Goal: Information Seeking & Learning: Check status

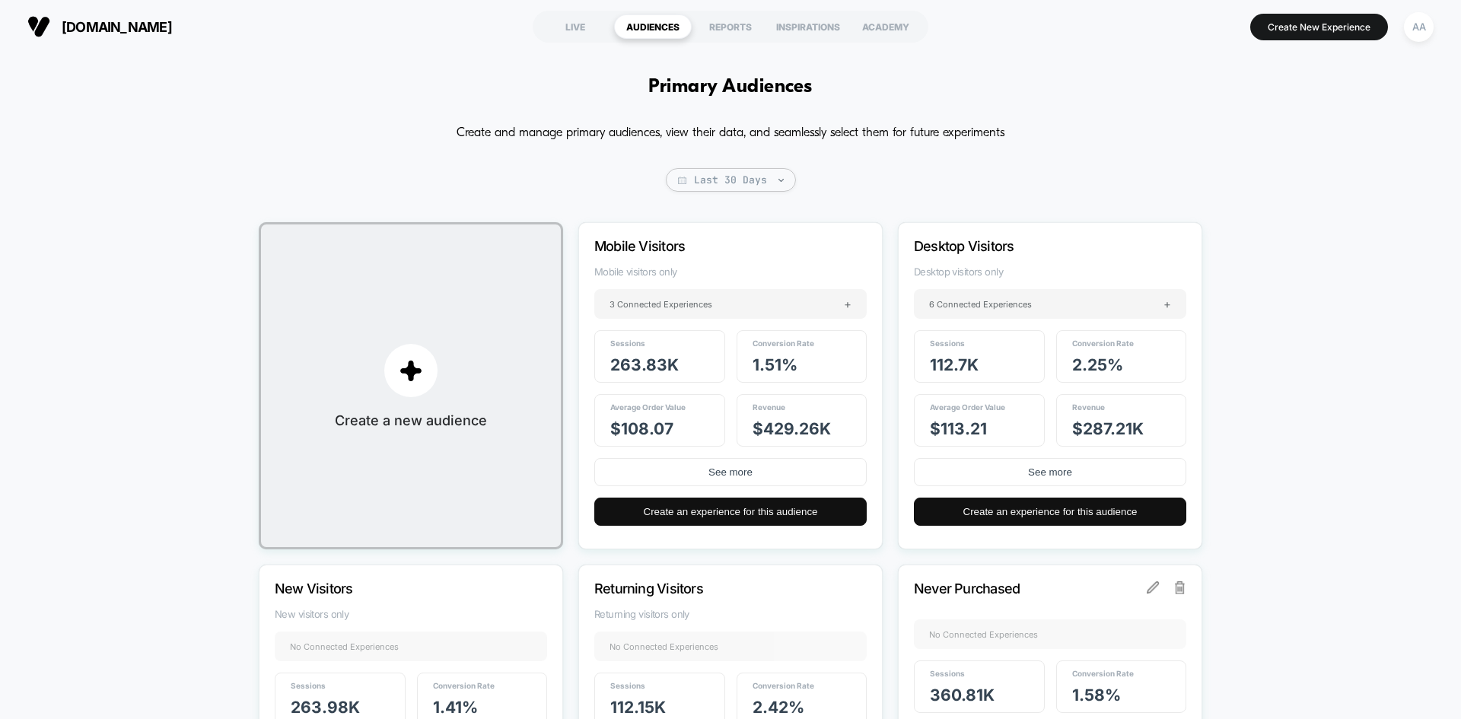
scroll to position [76, 0]
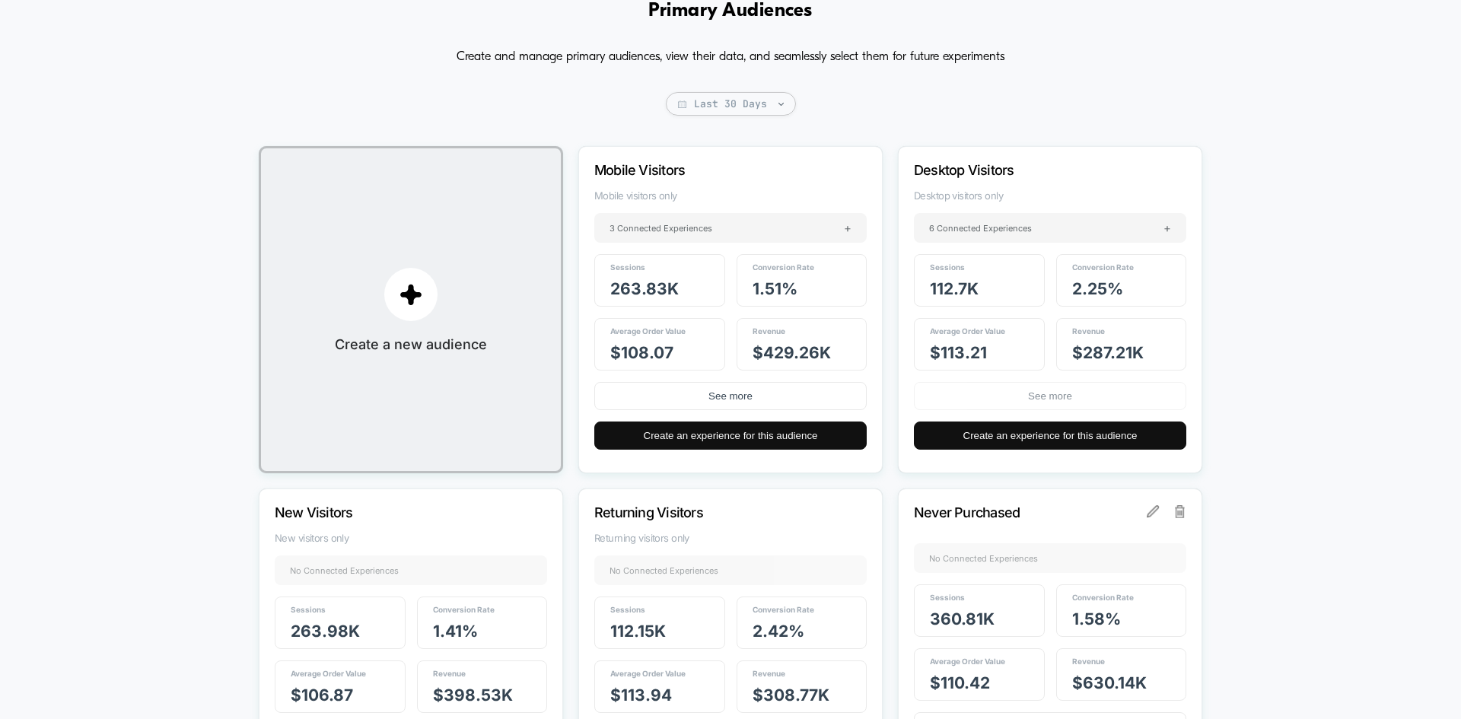
click at [1083, 394] on button "See more" at bounding box center [1050, 396] width 272 height 28
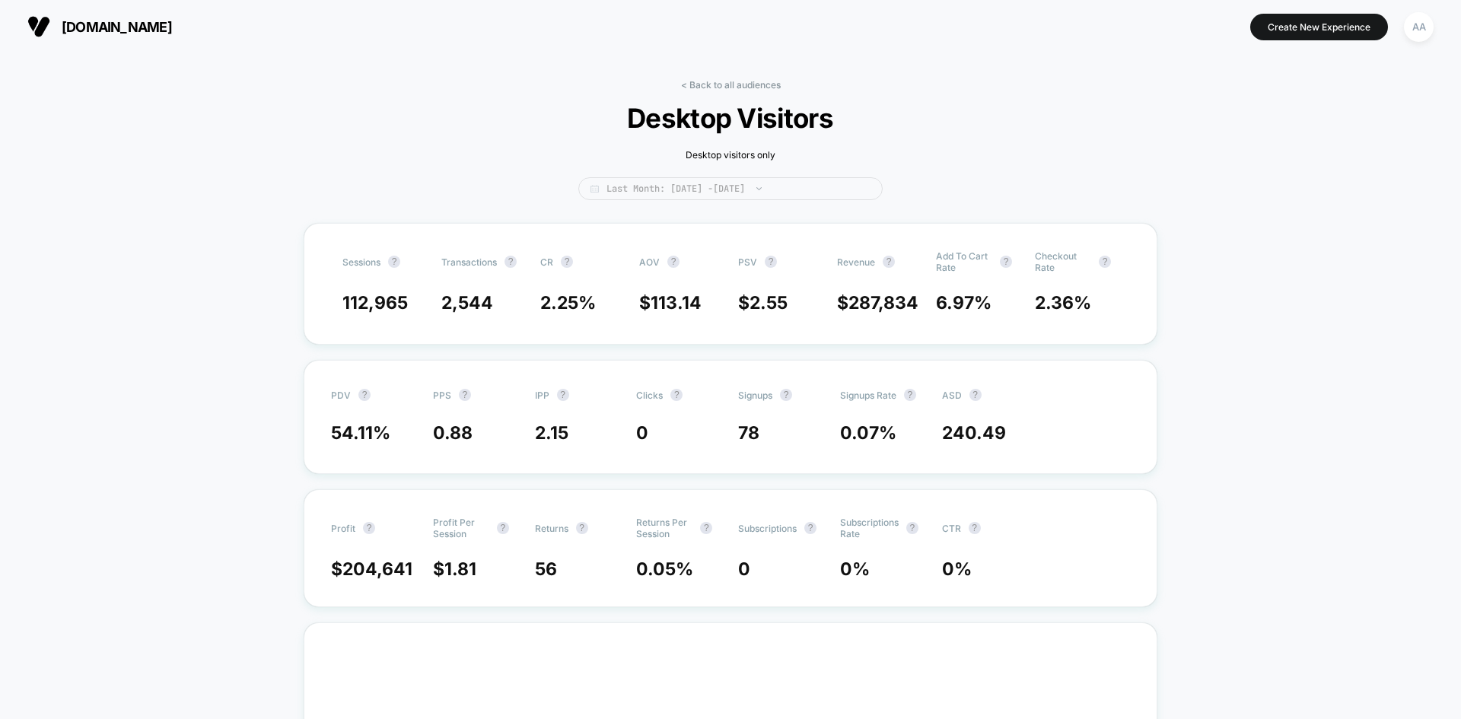
click at [705, 189] on span "Last Month: [DATE] - [DATE]" at bounding box center [730, 188] width 304 height 23
select select "*"
select select "****"
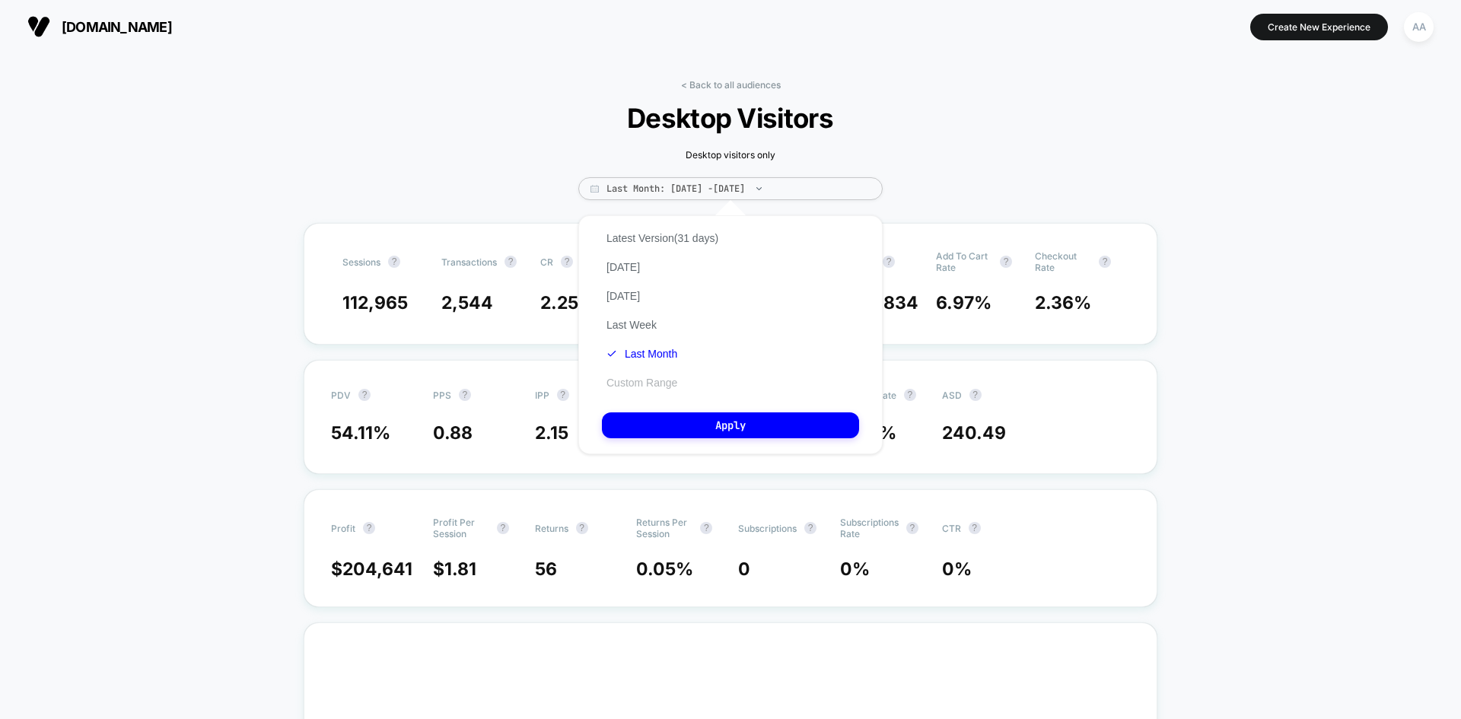
click at [653, 385] on button "Custom Range" at bounding box center [642, 383] width 80 height 14
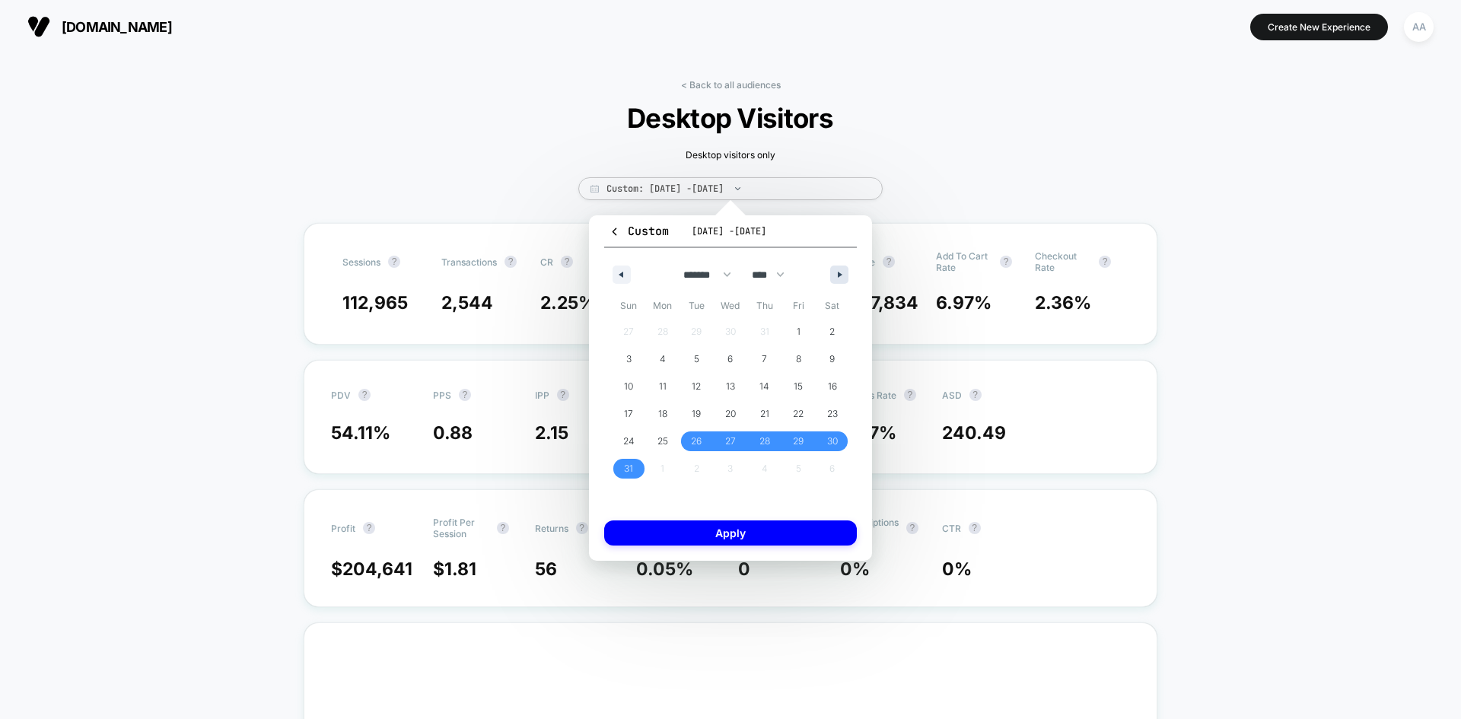
click at [835, 276] on button "button" at bounding box center [839, 275] width 18 height 18
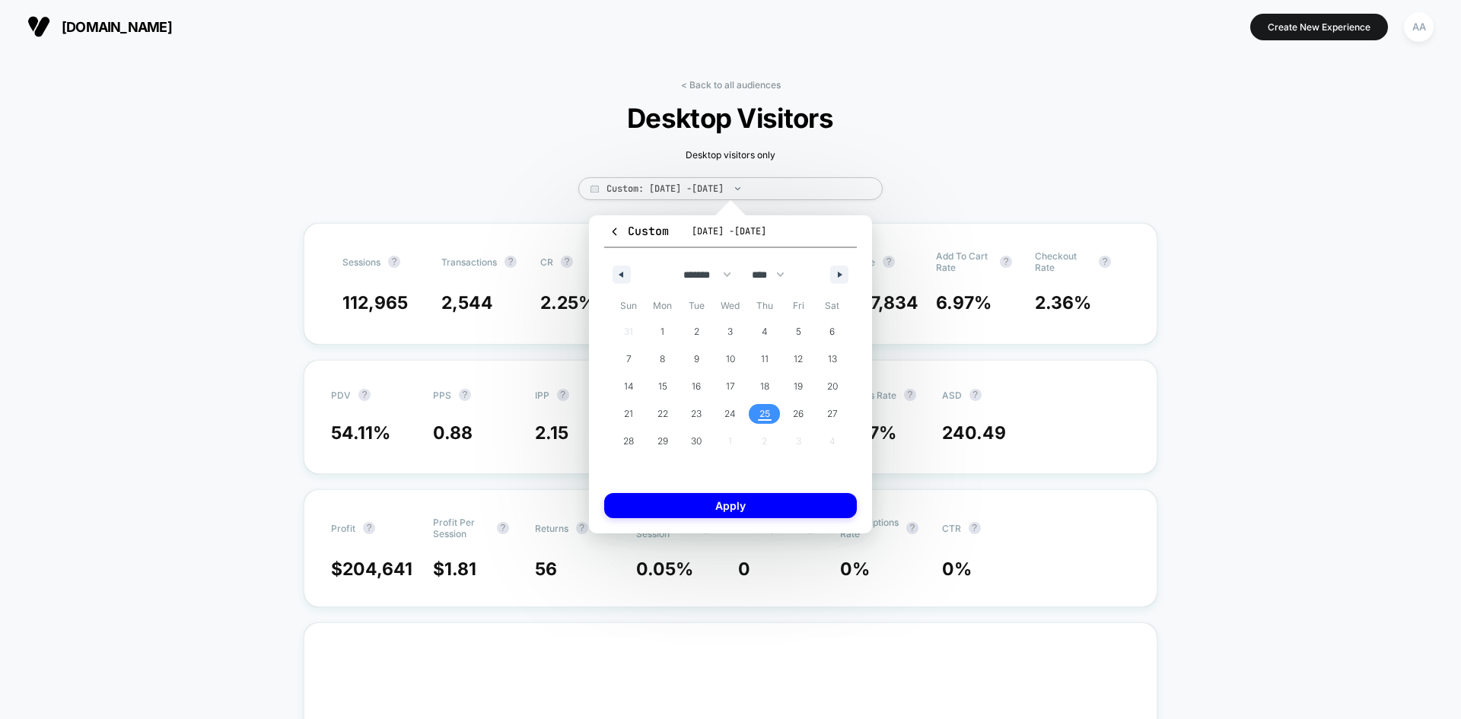
click at [765, 413] on span "25" at bounding box center [764, 413] width 11 height 27
click at [618, 274] on icon "button" at bounding box center [620, 275] width 8 height 6
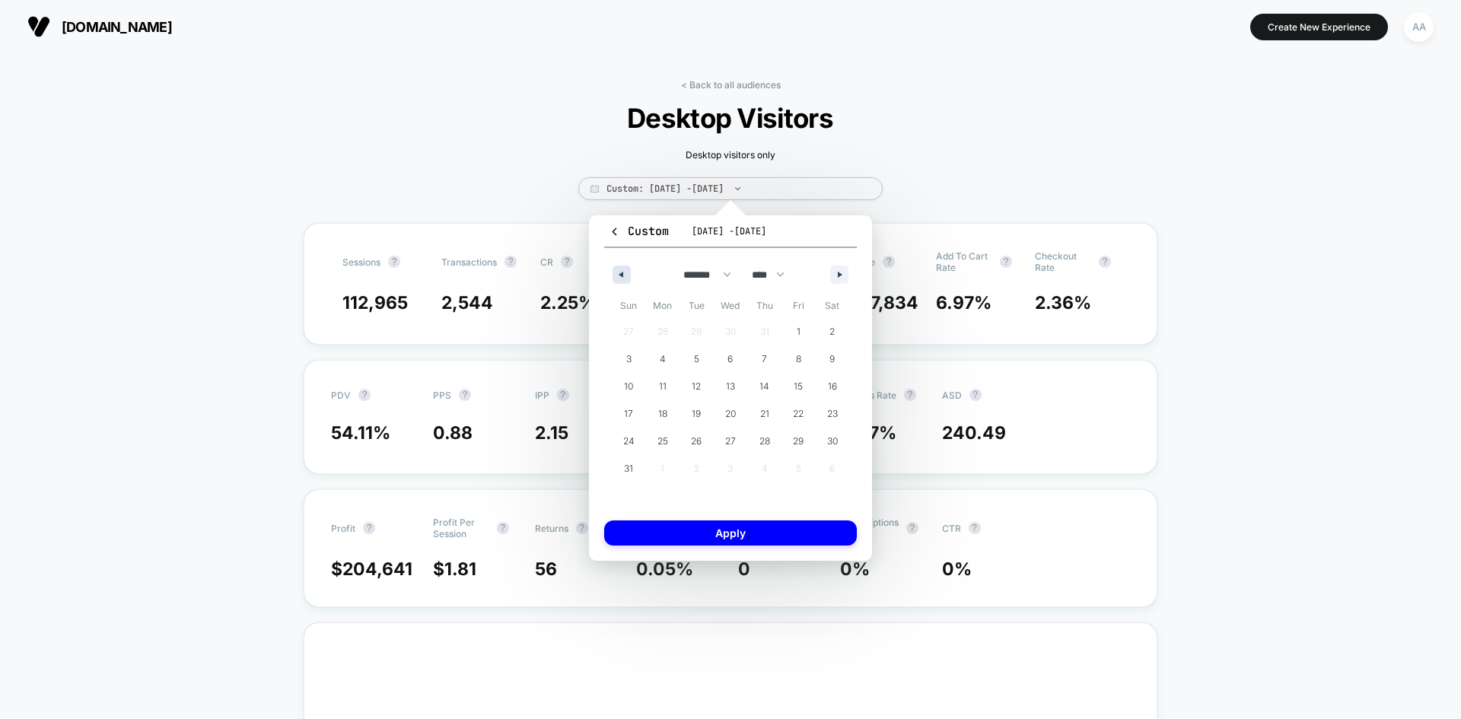
click at [618, 273] on icon "button" at bounding box center [620, 275] width 8 height 6
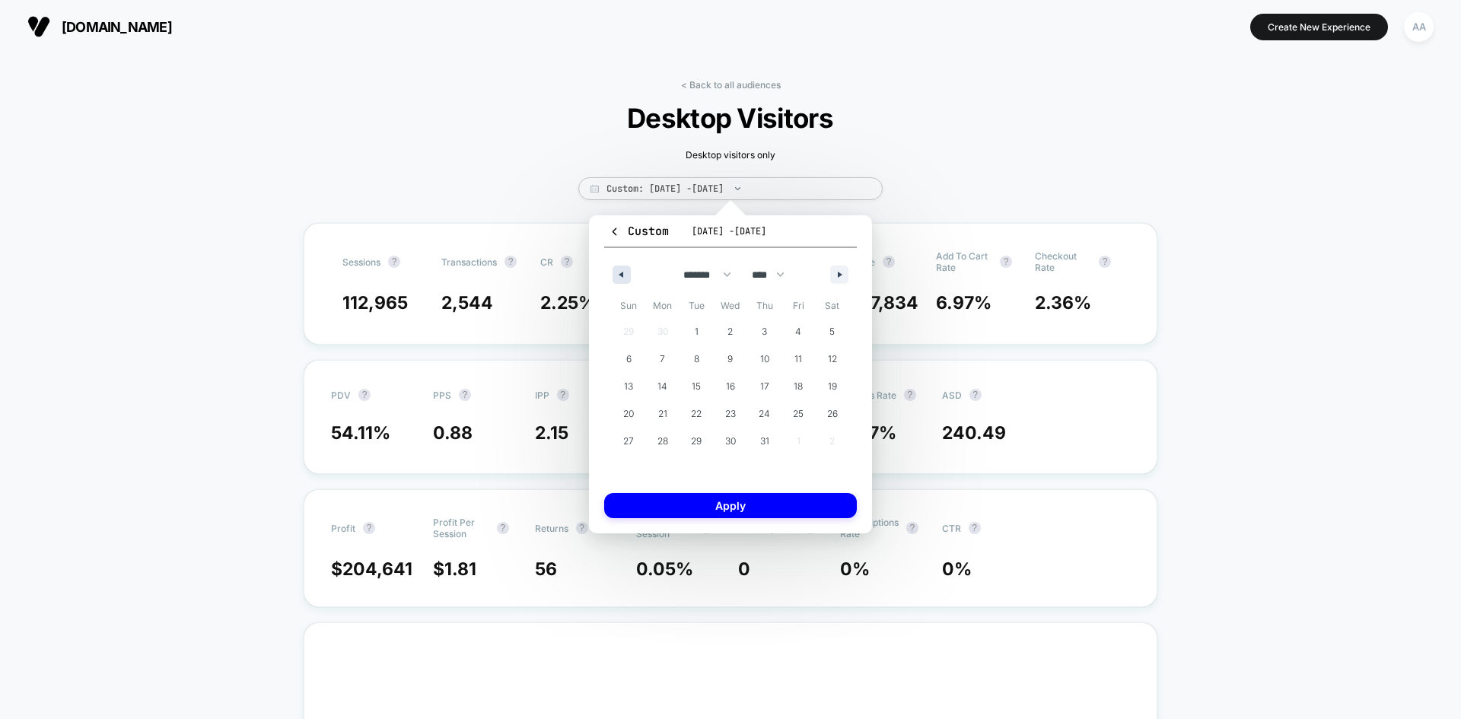
click at [618, 273] on icon "button" at bounding box center [620, 275] width 8 height 6
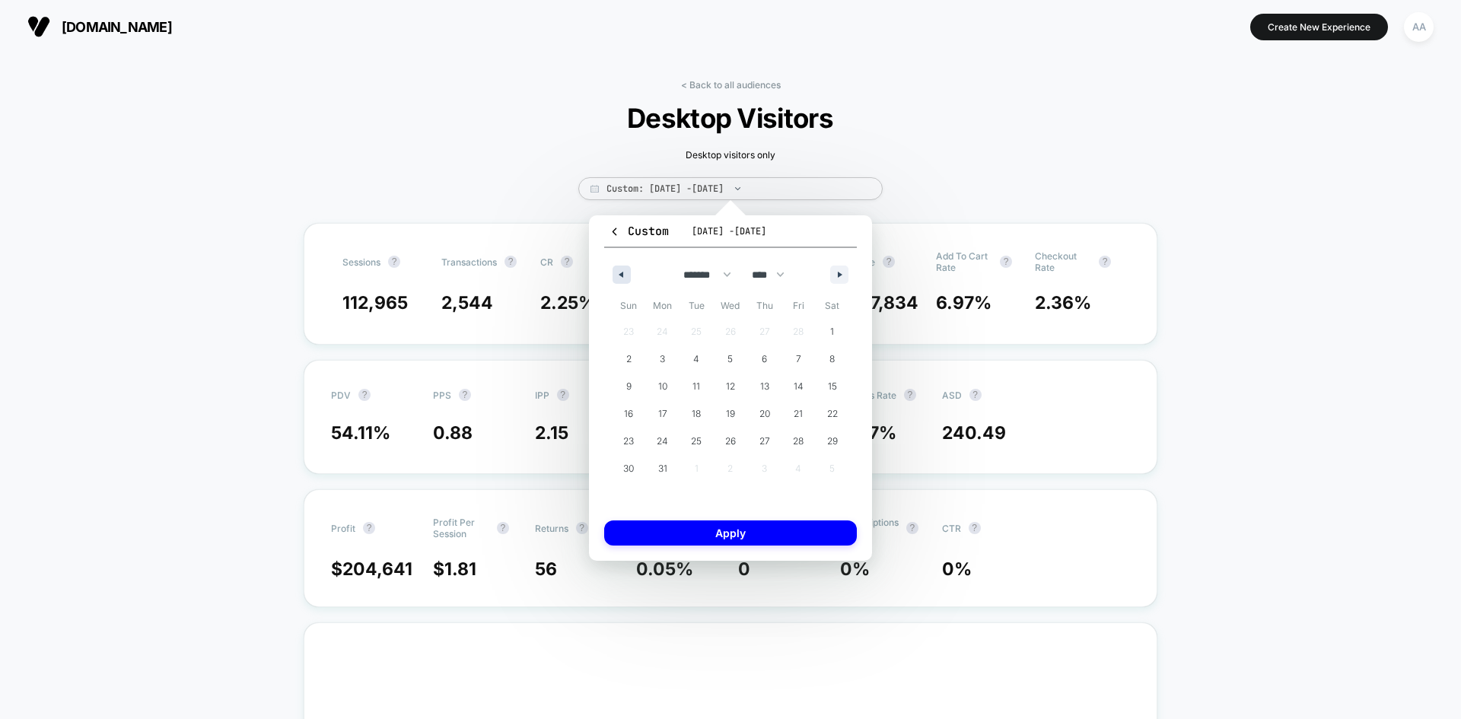
click at [618, 272] on icon "button" at bounding box center [620, 275] width 8 height 6
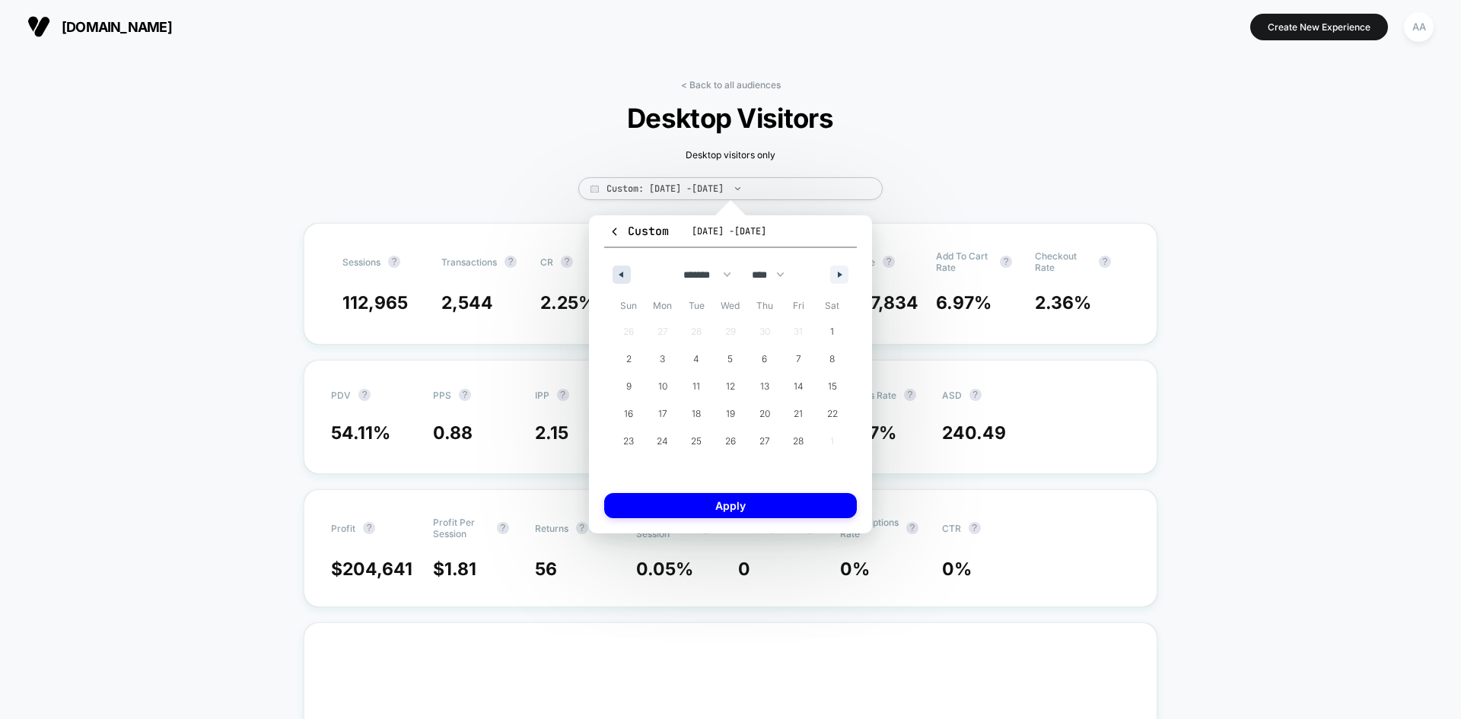
click at [618, 272] on icon "button" at bounding box center [620, 275] width 8 height 6
select select "*"
click at [725, 324] on span "1" at bounding box center [731, 332] width 34 height 20
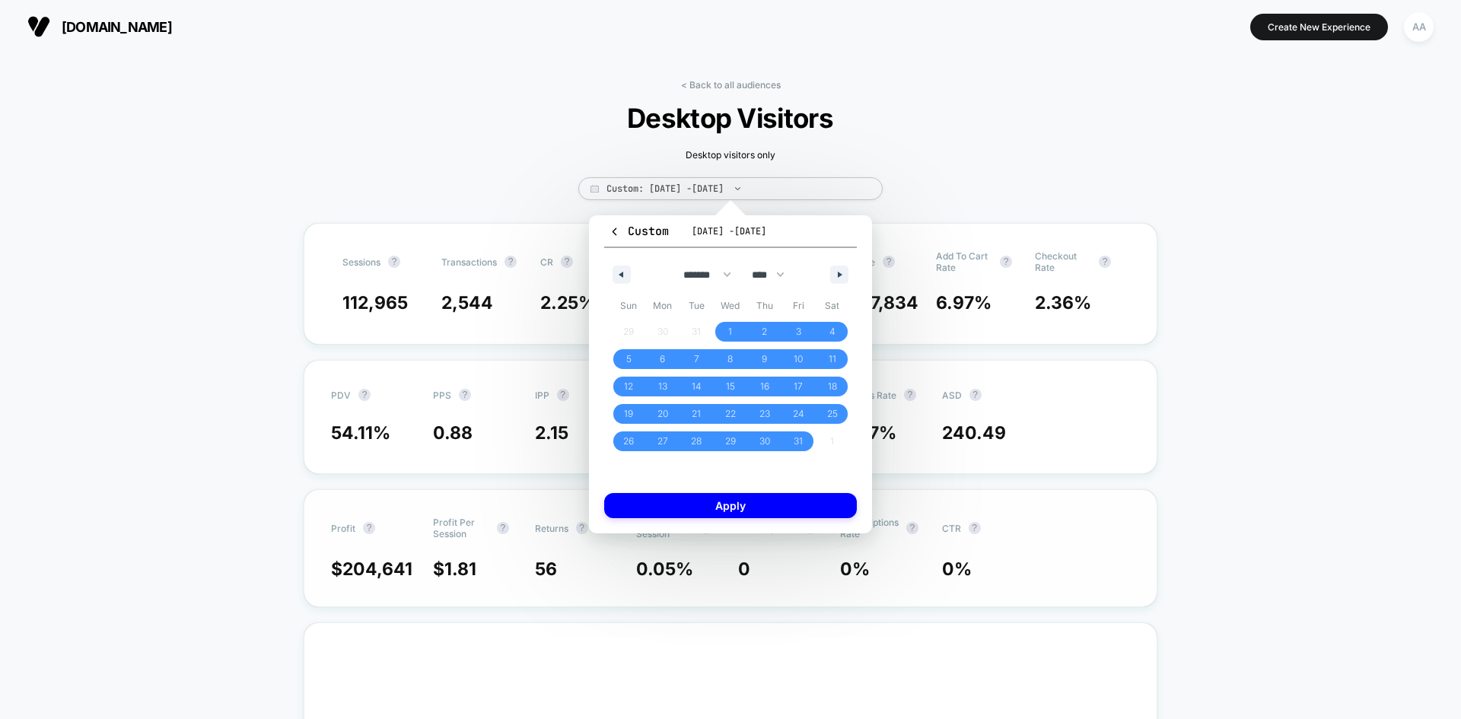
click at [729, 504] on button "Apply" at bounding box center [730, 505] width 253 height 25
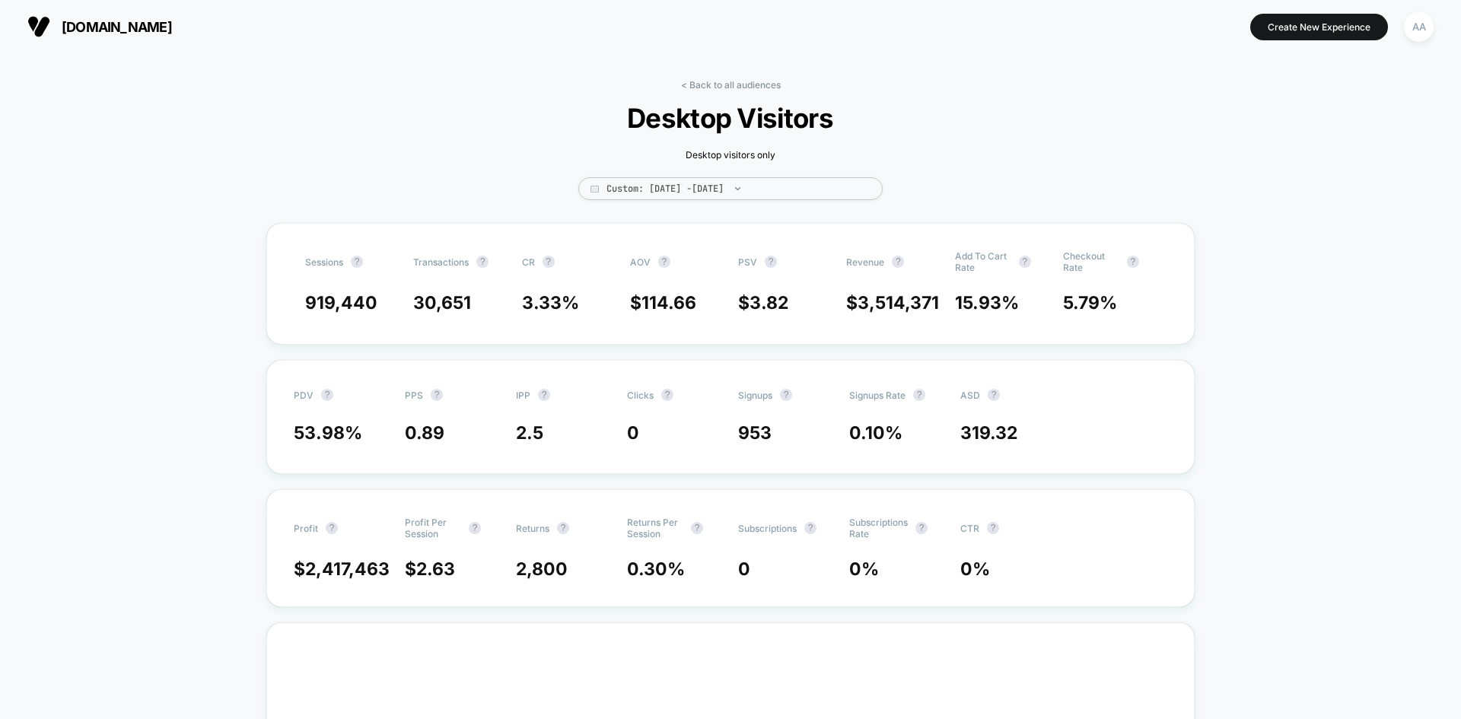
click at [803, 186] on span "Custom: [DATE] - [DATE]" at bounding box center [730, 188] width 304 height 23
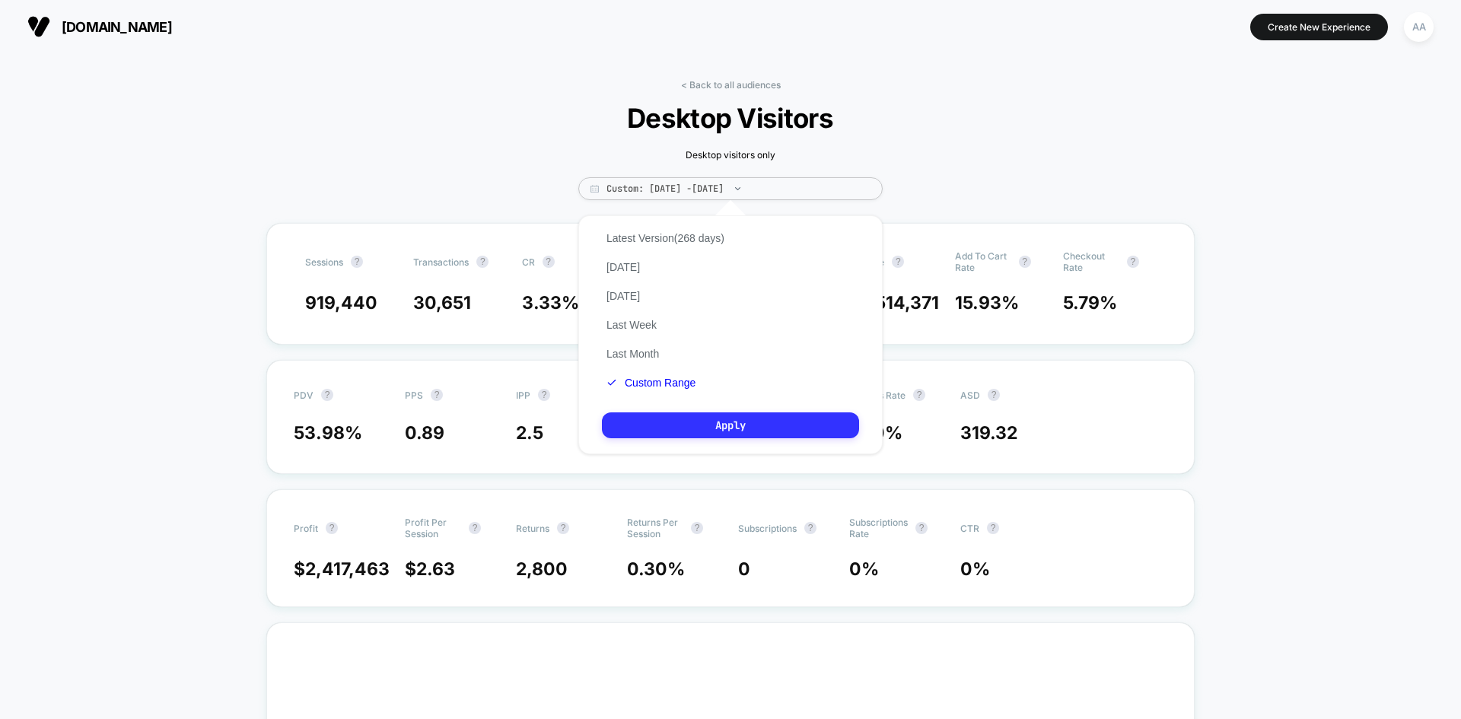
click at [727, 430] on button "Apply" at bounding box center [730, 425] width 257 height 26
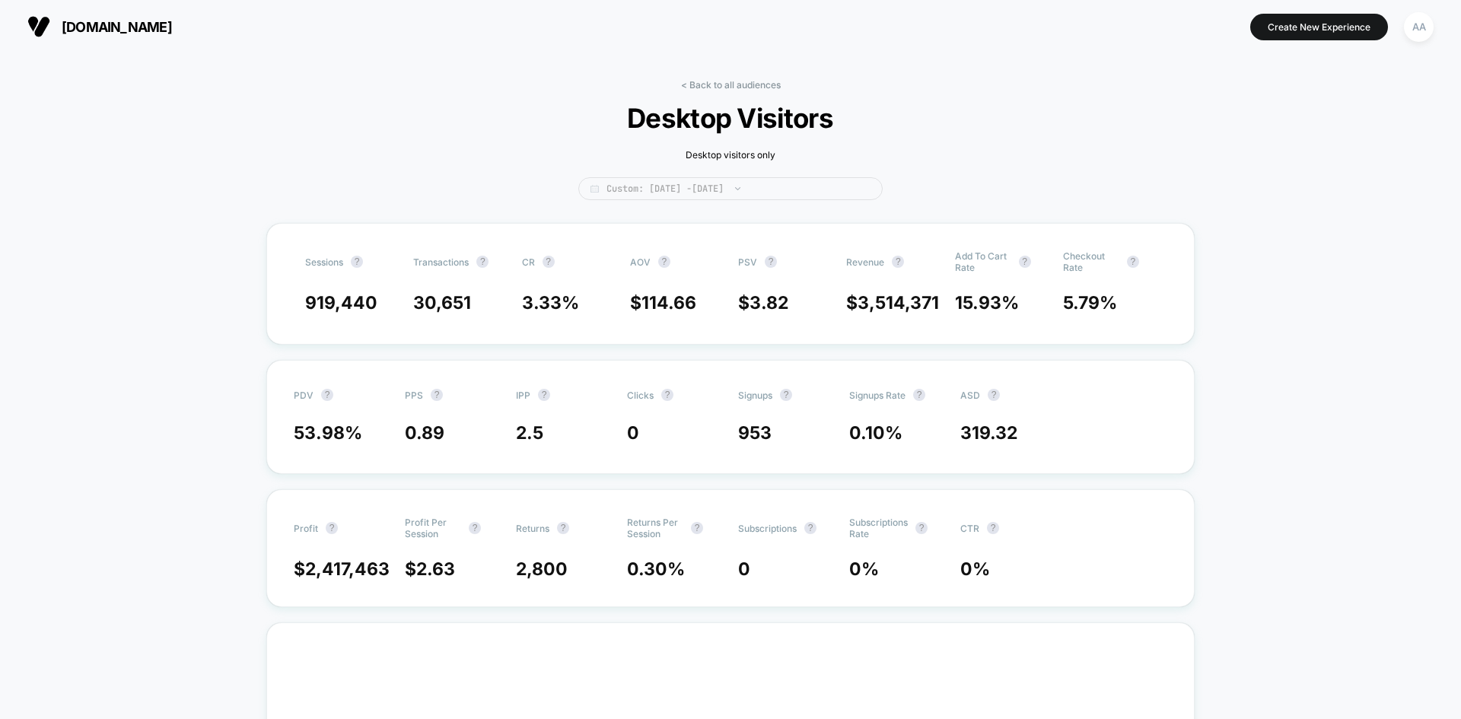
click at [816, 189] on span "Custom: [DATE] - [DATE]" at bounding box center [730, 188] width 304 height 23
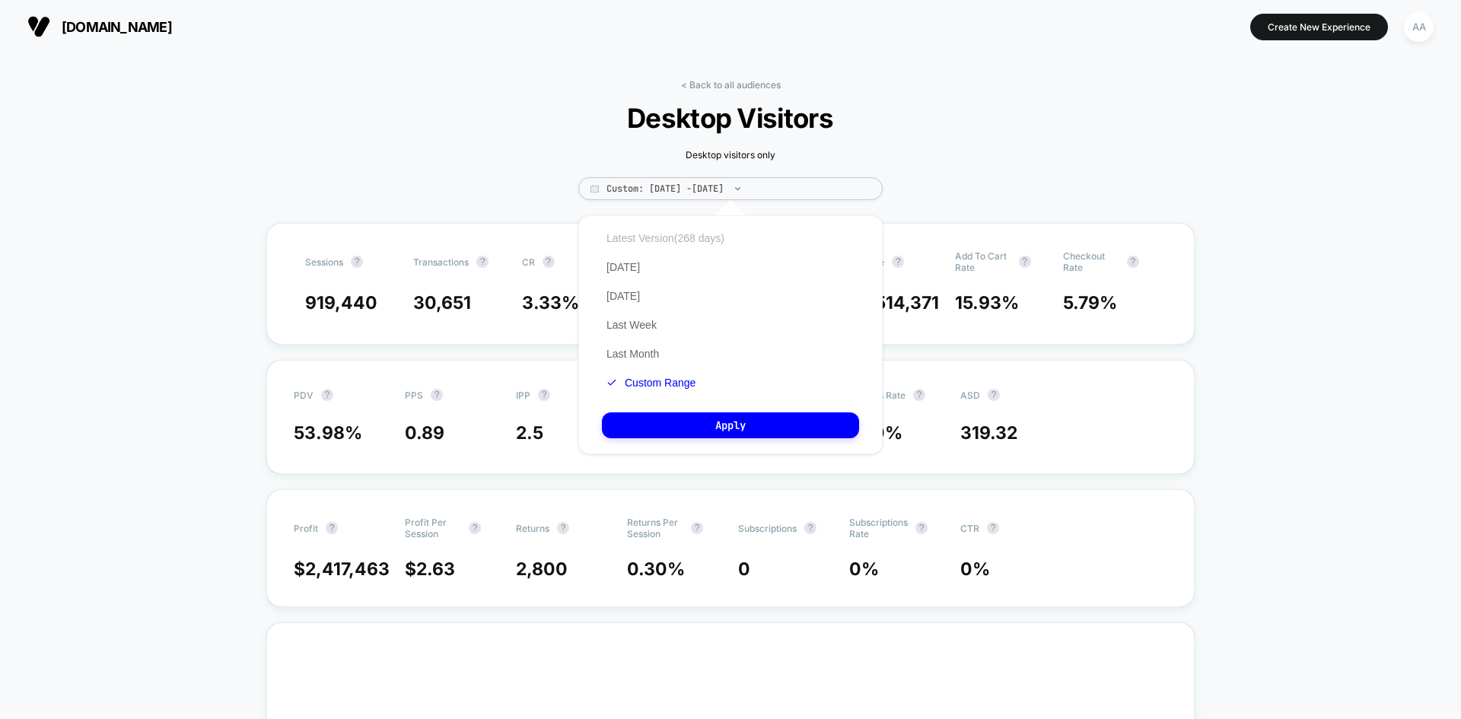
click at [659, 240] on button "Latest Version (268 days)" at bounding box center [665, 238] width 127 height 14
click at [667, 421] on button "Apply" at bounding box center [730, 425] width 257 height 26
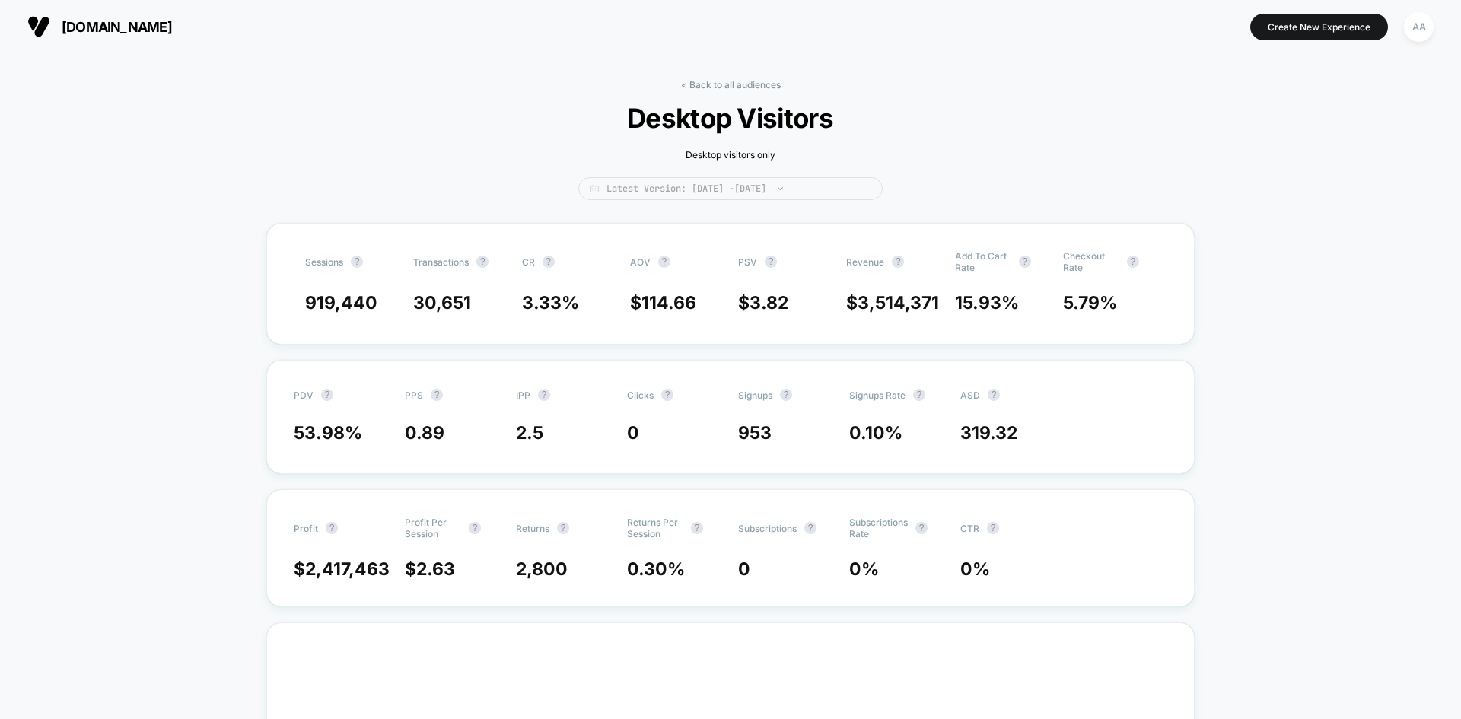
drag, startPoint x: 762, startPoint y: 193, endPoint x: 755, endPoint y: 199, distance: 9.2
click at [762, 194] on span "Latest Version: [DATE] - [DATE]" at bounding box center [730, 188] width 304 height 23
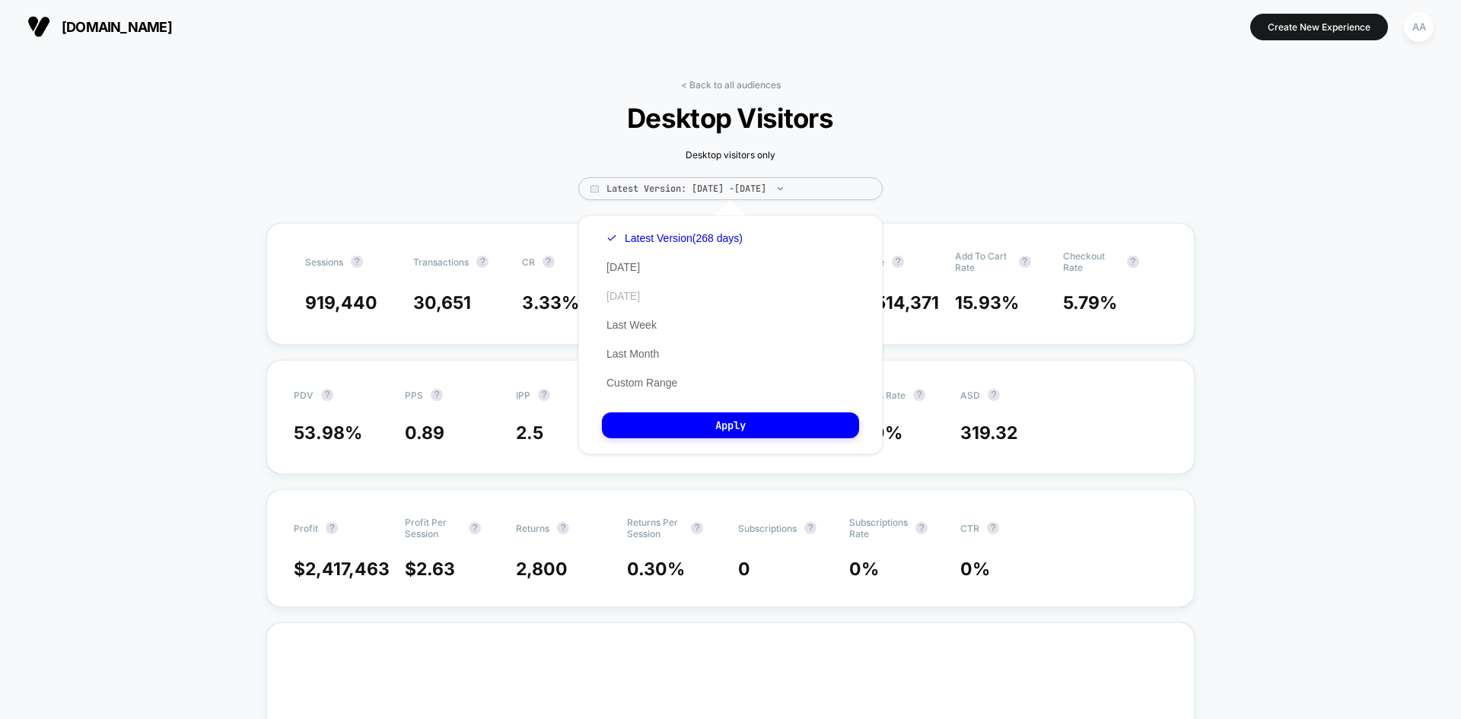
click at [619, 295] on button "[DATE]" at bounding box center [623, 296] width 43 height 14
click at [705, 428] on button "Apply" at bounding box center [730, 425] width 257 height 26
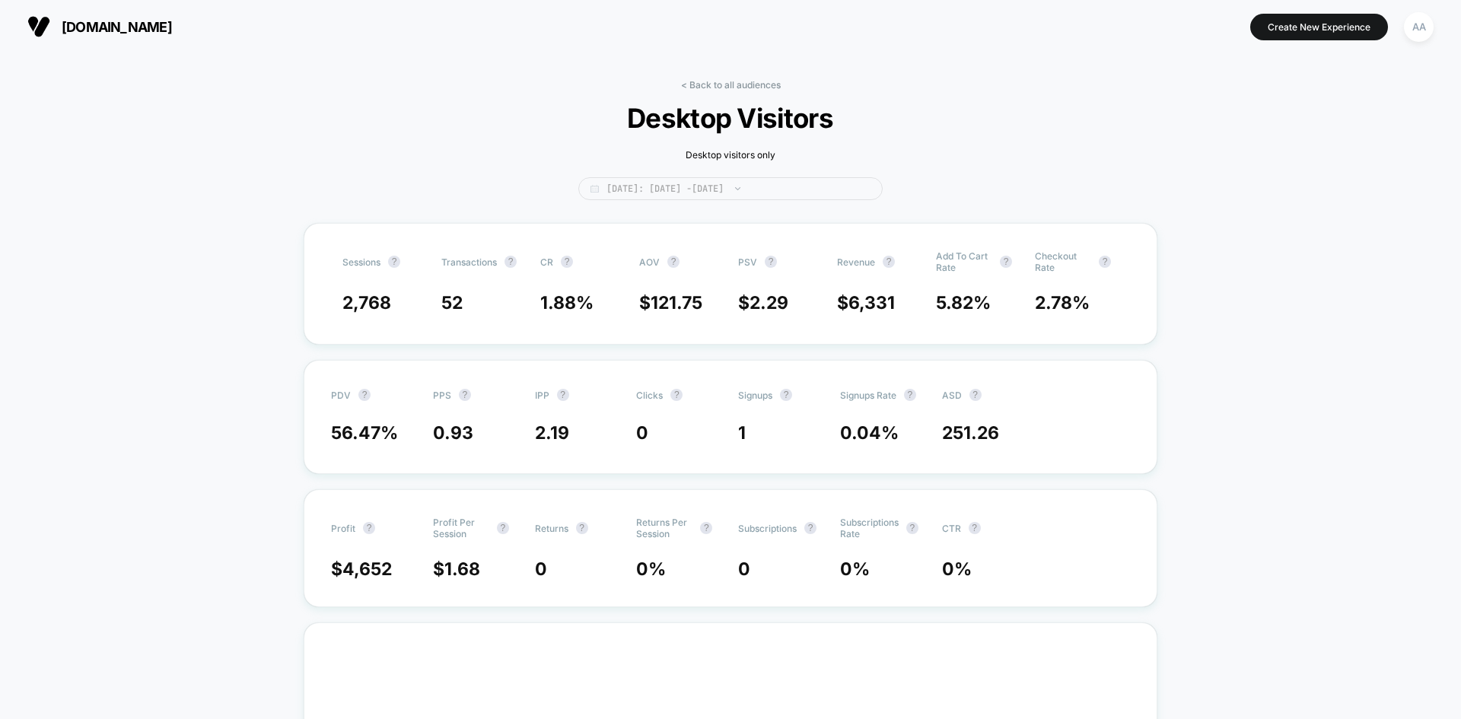
click at [727, 179] on span "[DATE]: [DATE] - [DATE]" at bounding box center [730, 188] width 304 height 23
select select "*"
select select "****"
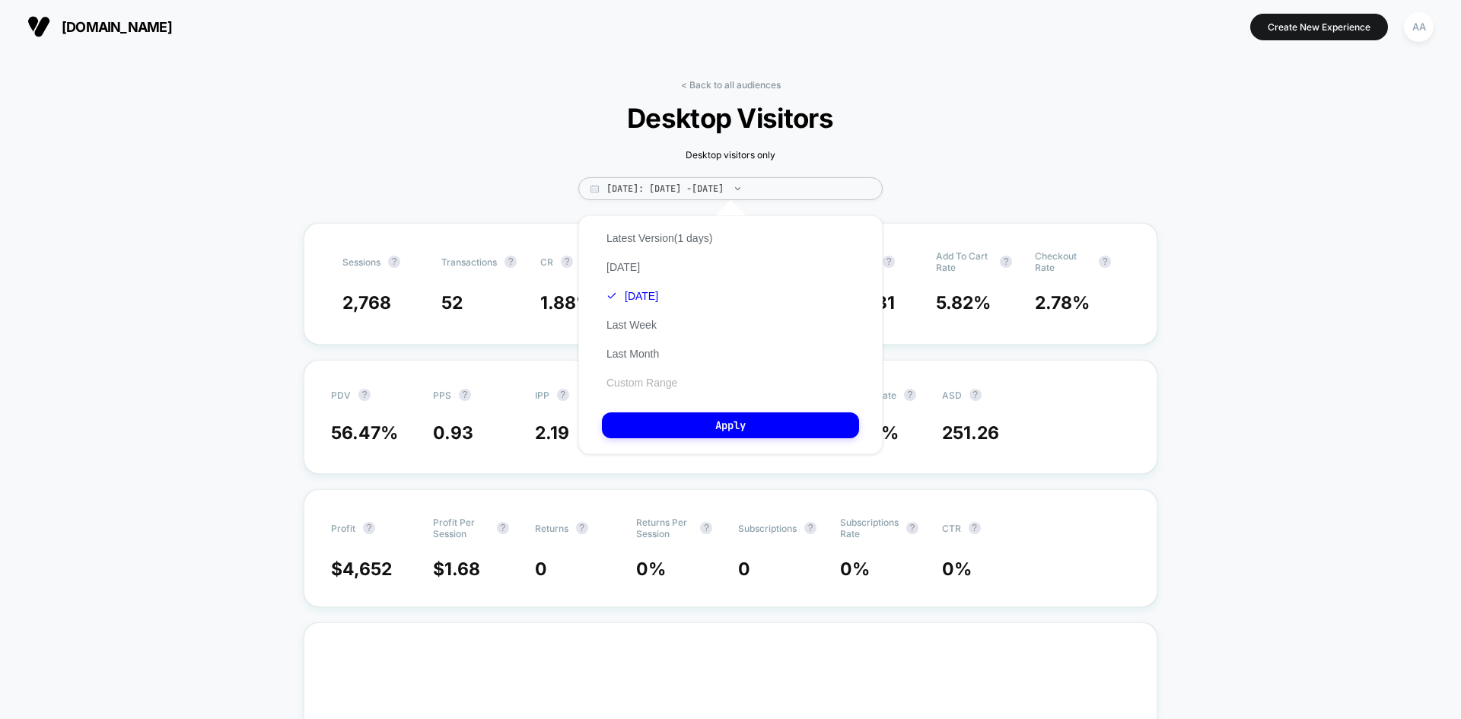
click at [654, 385] on button "Custom Range" at bounding box center [642, 383] width 80 height 14
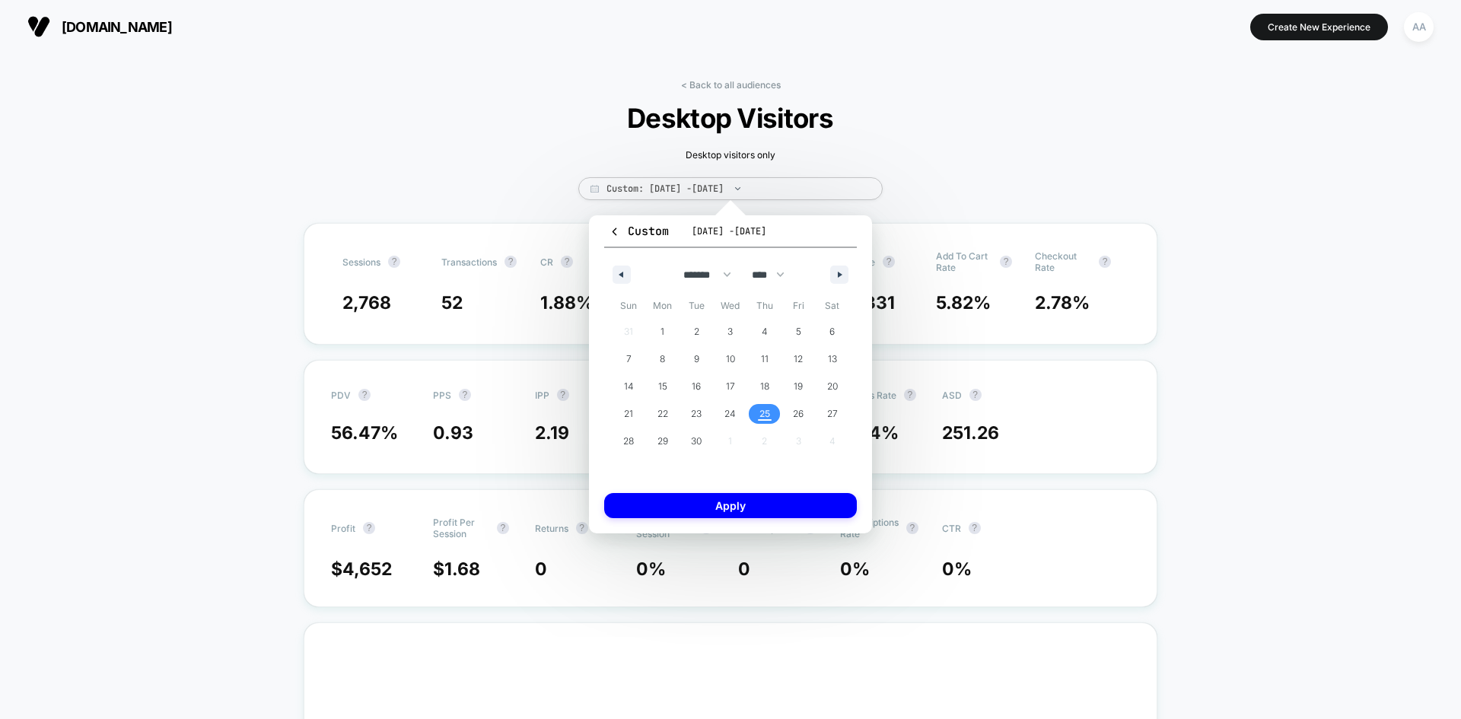
drag, startPoint x: 759, startPoint y: 416, endPoint x: 750, endPoint y: 396, distance: 21.5
click at [756, 415] on span "25" at bounding box center [764, 414] width 34 height 20
click at [622, 274] on icon "button" at bounding box center [620, 275] width 8 height 6
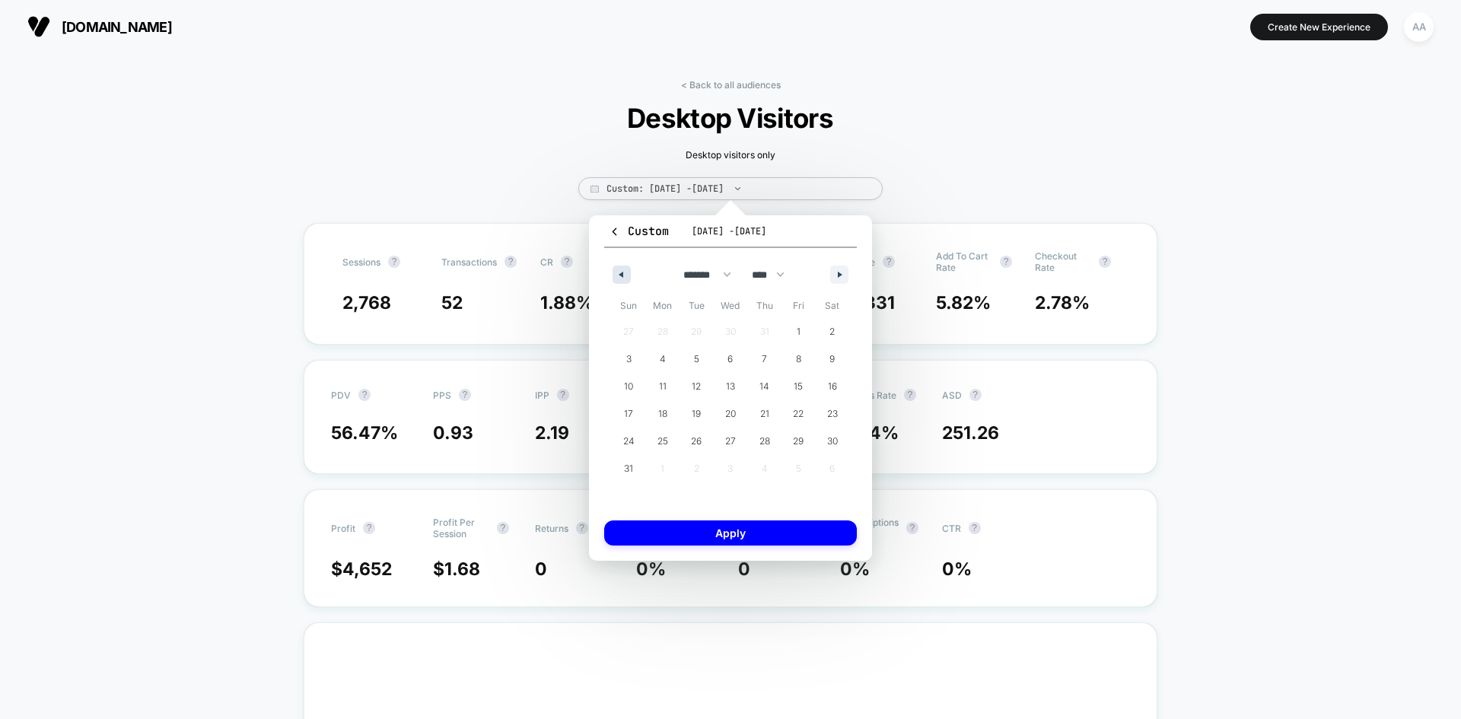
click at [622, 274] on icon "button" at bounding box center [620, 275] width 8 height 6
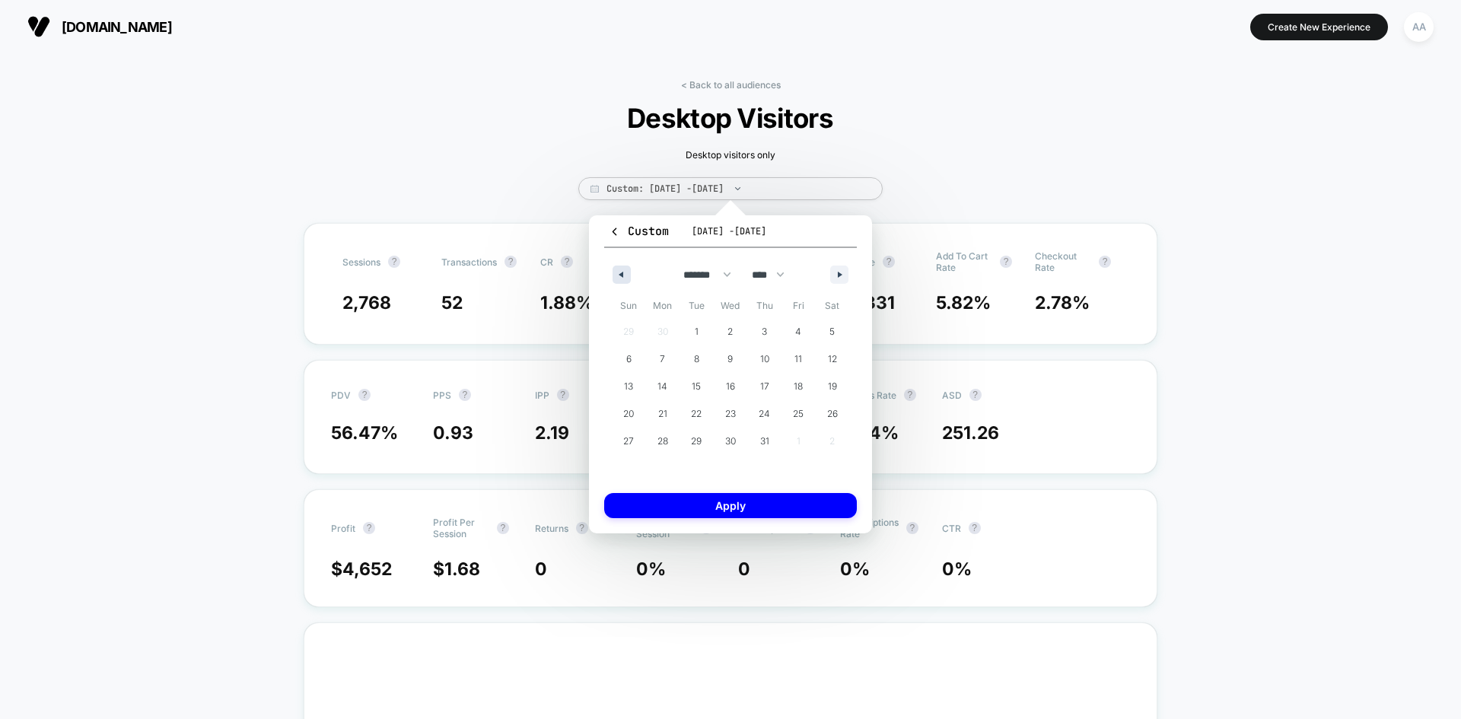
click at [622, 273] on icon "button" at bounding box center [620, 275] width 8 height 6
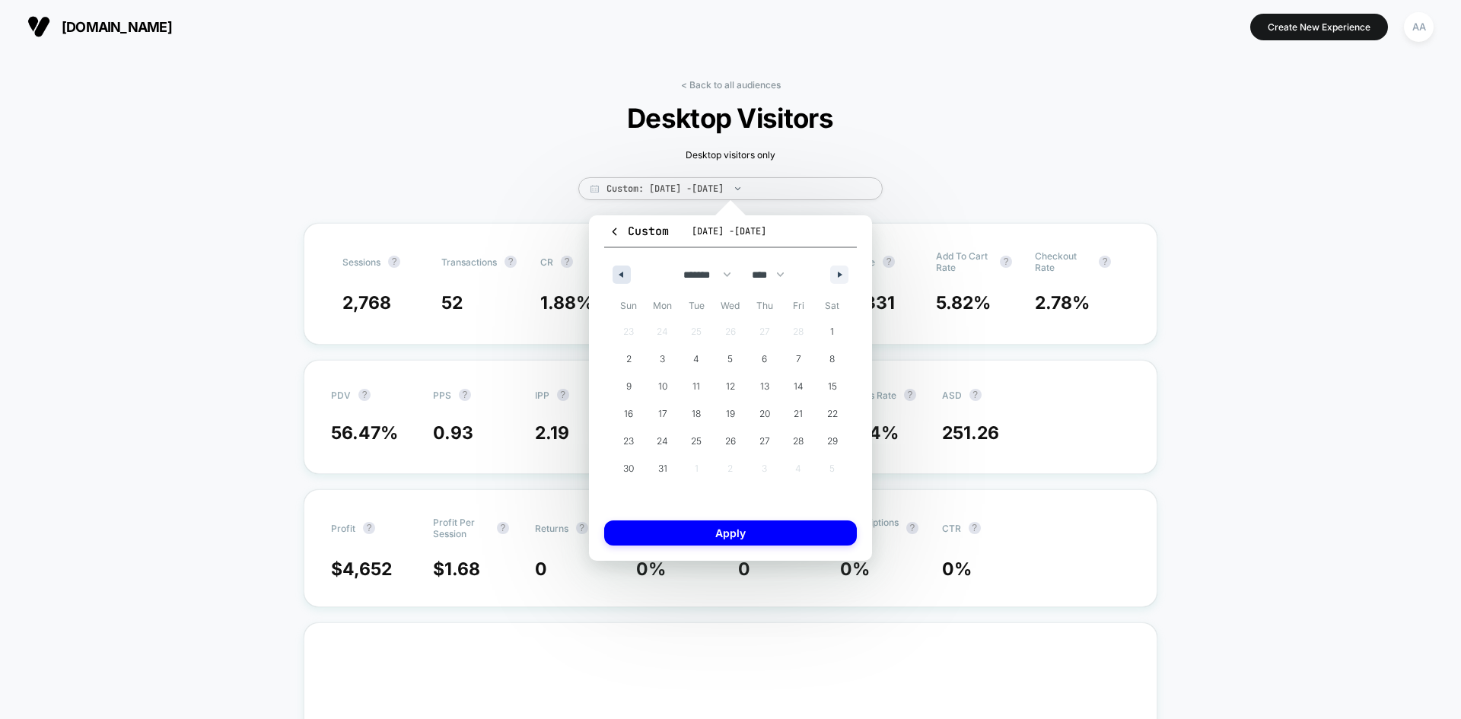
click at [622, 270] on button "button" at bounding box center [622, 275] width 18 height 18
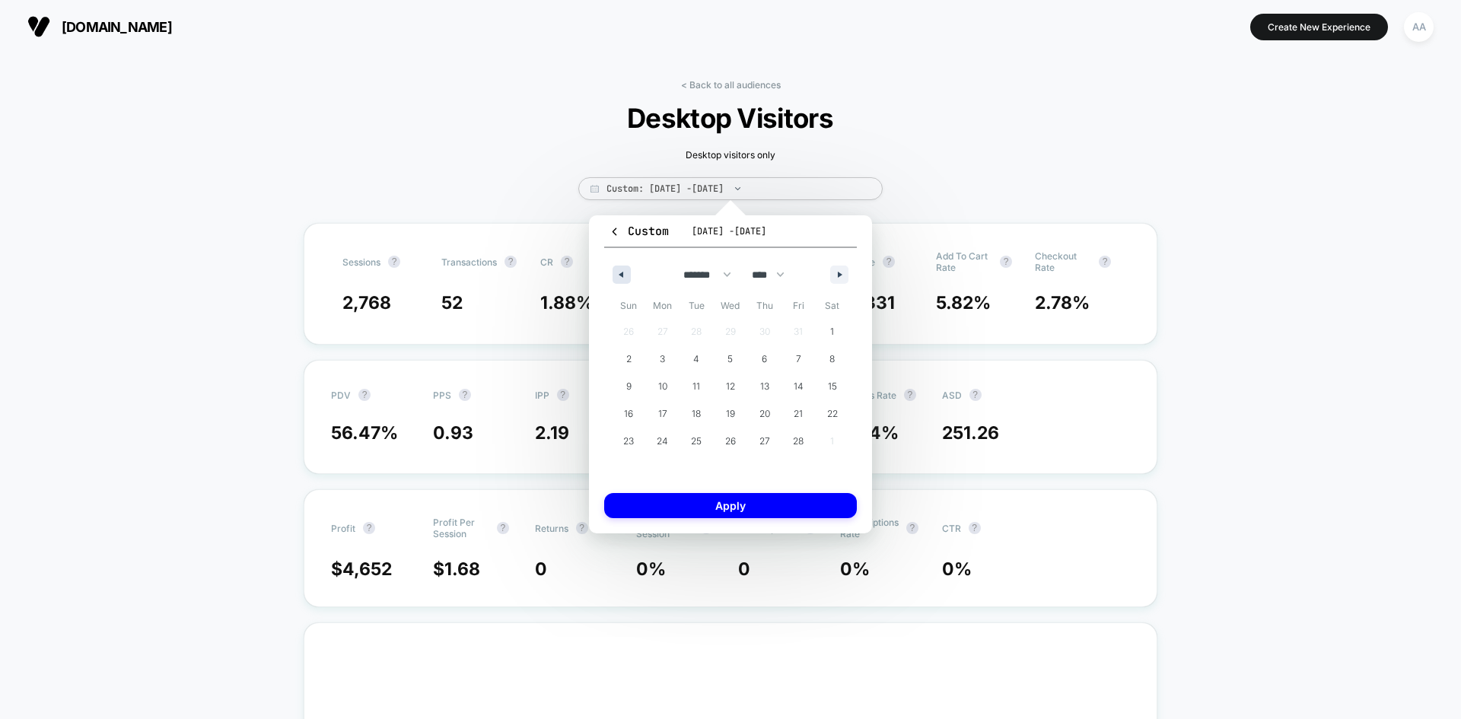
click at [620, 270] on button "button" at bounding box center [622, 275] width 18 height 18
select select "*"
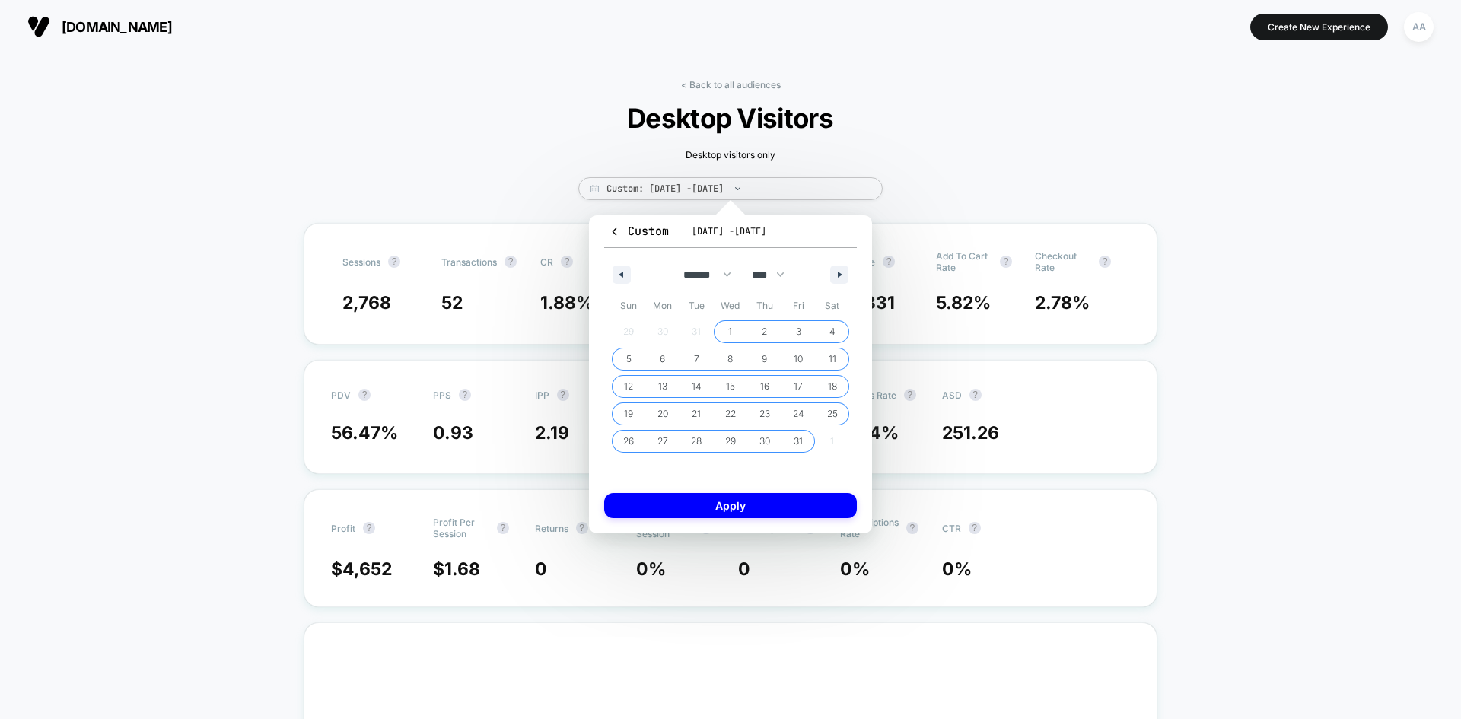
click at [730, 336] on span "1" at bounding box center [730, 331] width 4 height 27
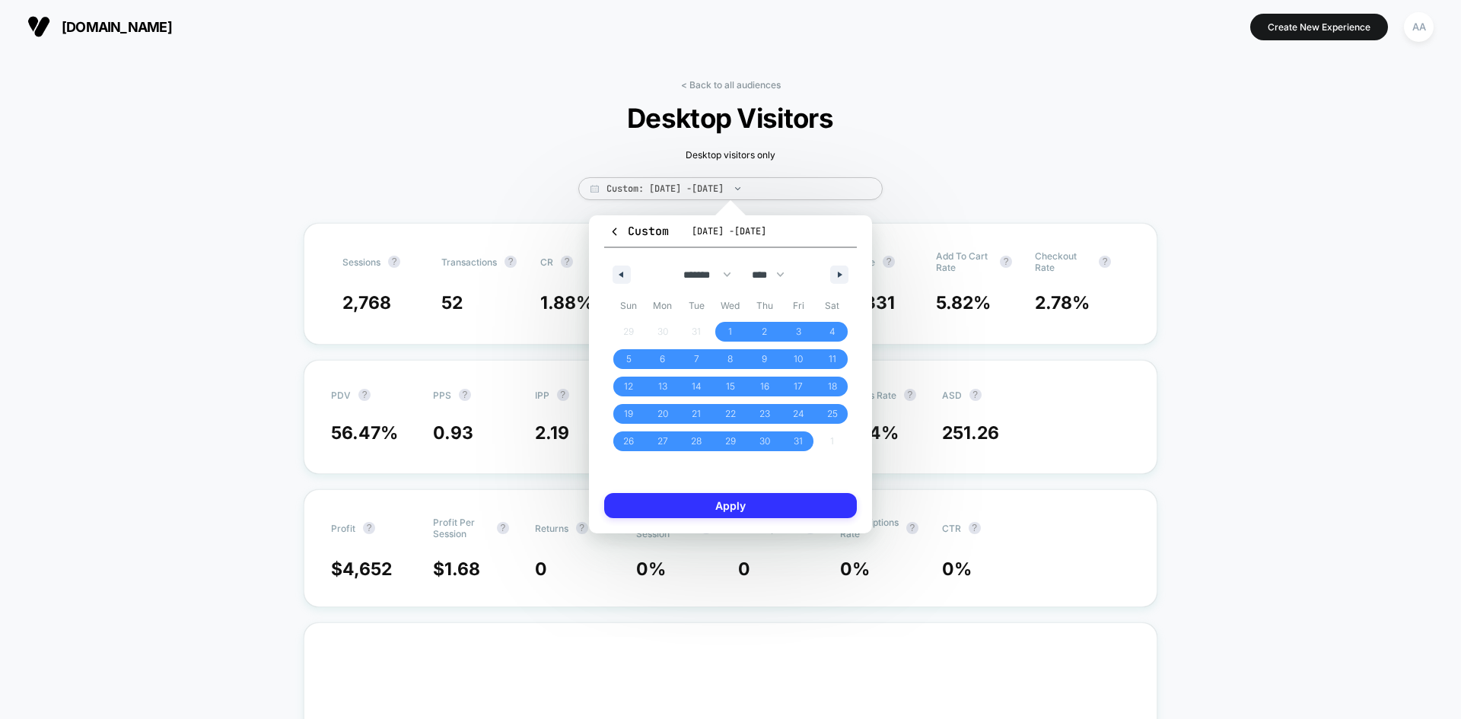
click at [731, 513] on button "Apply" at bounding box center [730, 505] width 253 height 25
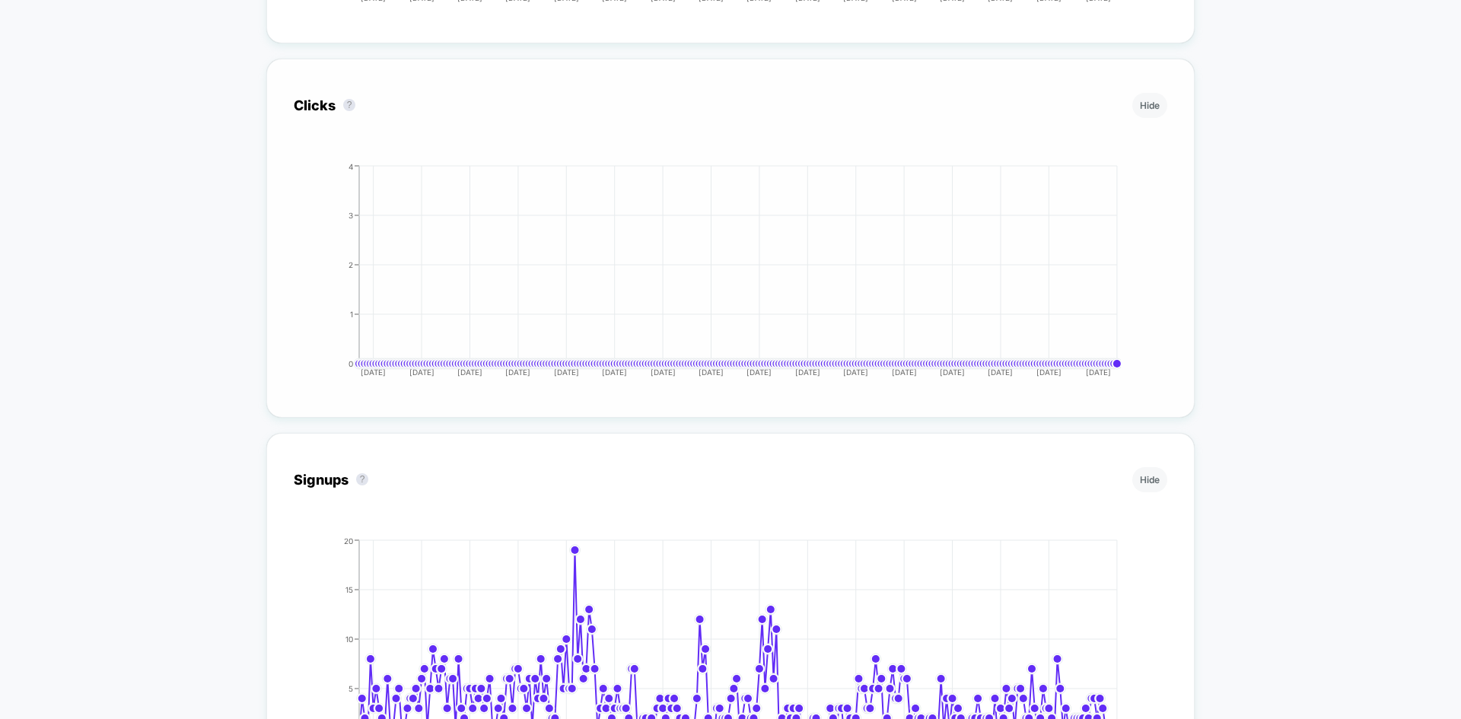
scroll to position [3348, 0]
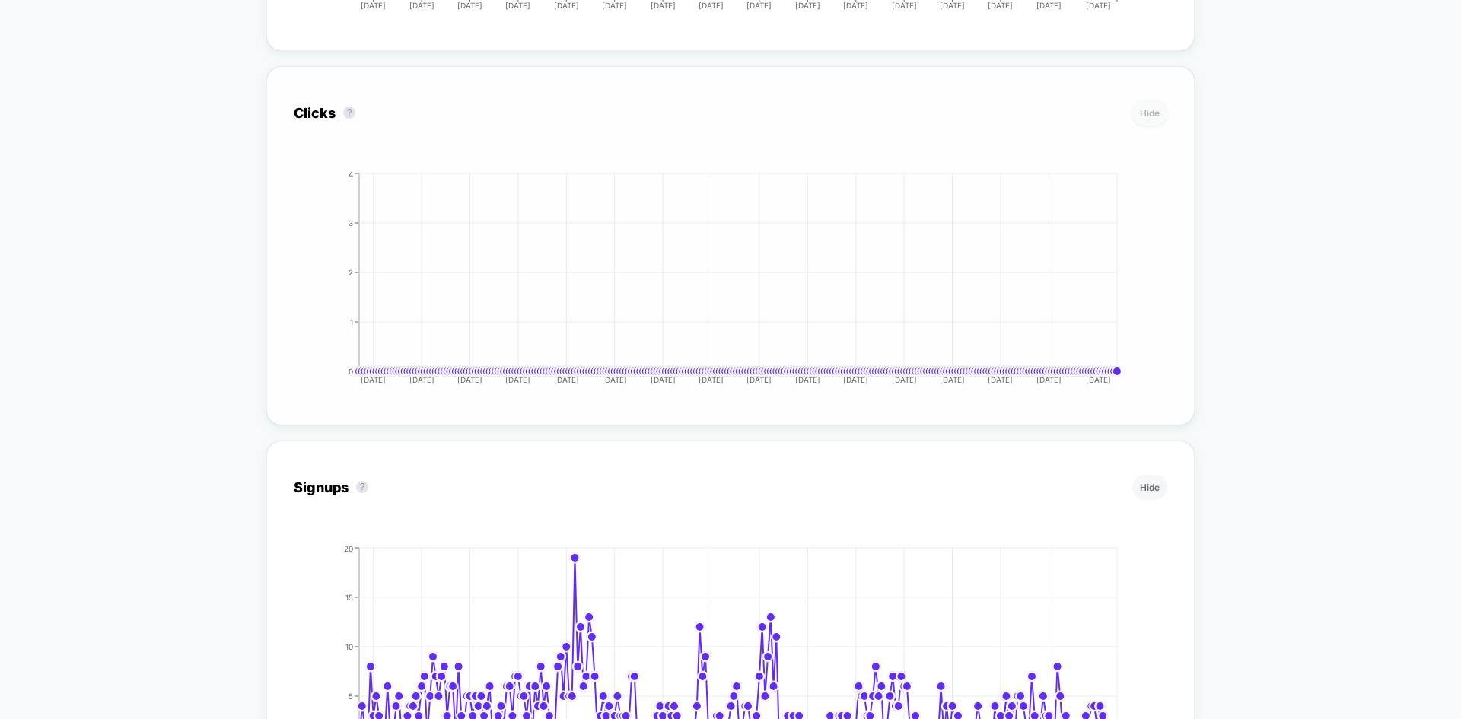
click at [1145, 122] on button "Hide" at bounding box center [1149, 112] width 35 height 25
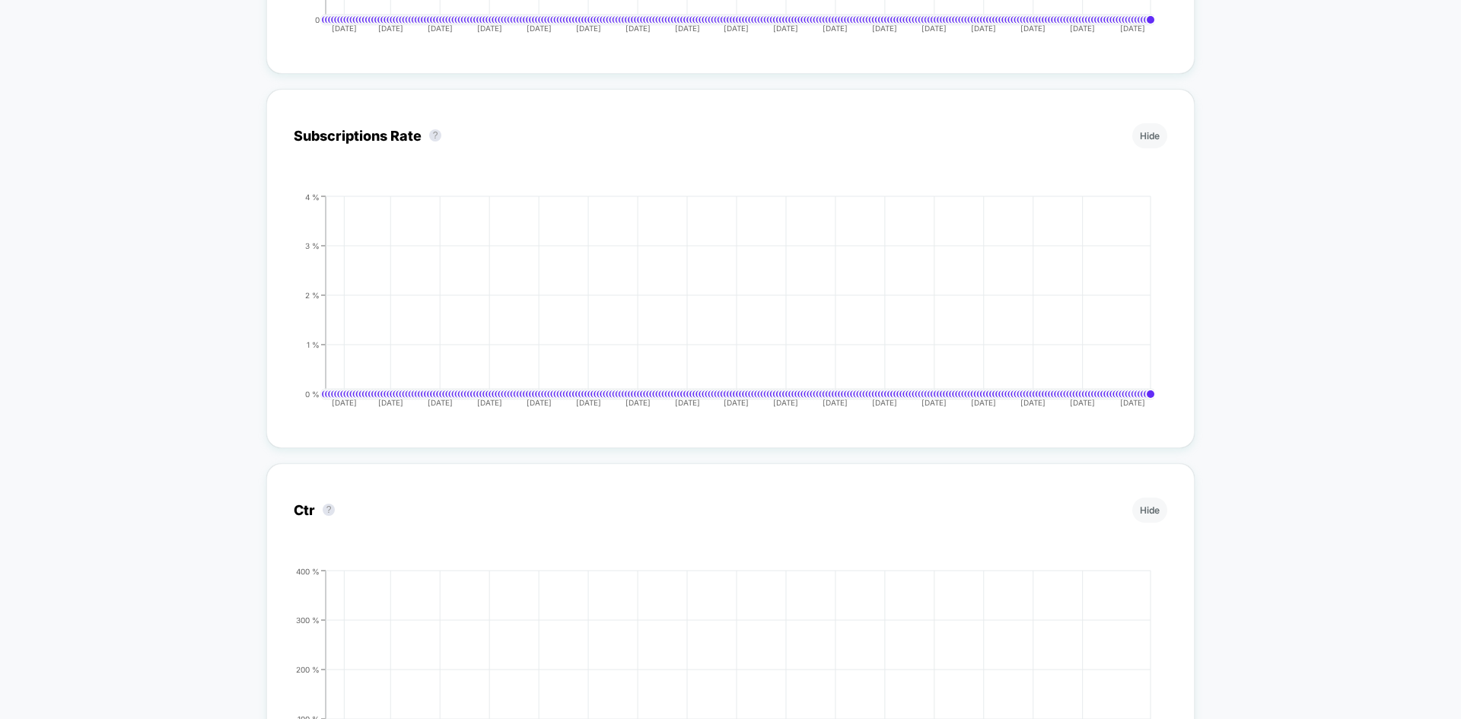
scroll to position [6163, 0]
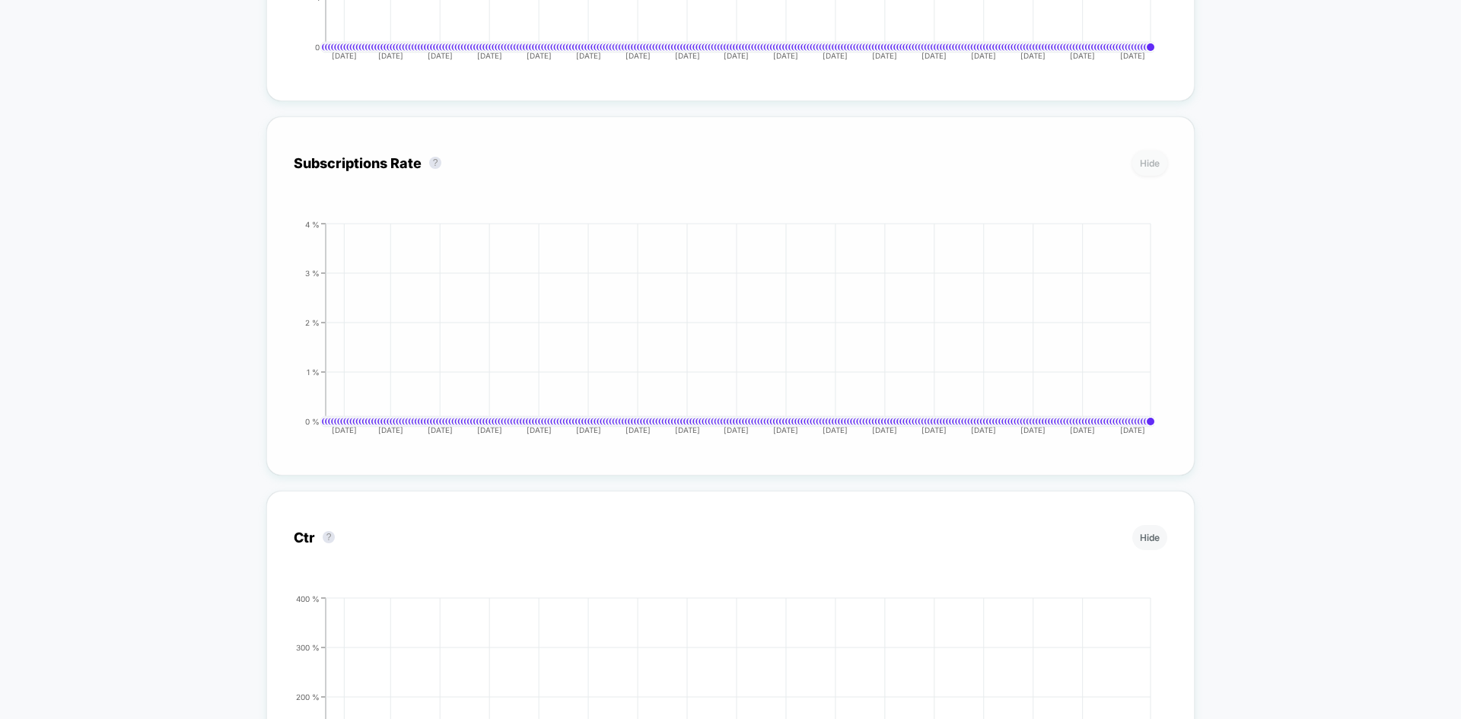
click at [1145, 161] on button "Hide" at bounding box center [1149, 163] width 35 height 25
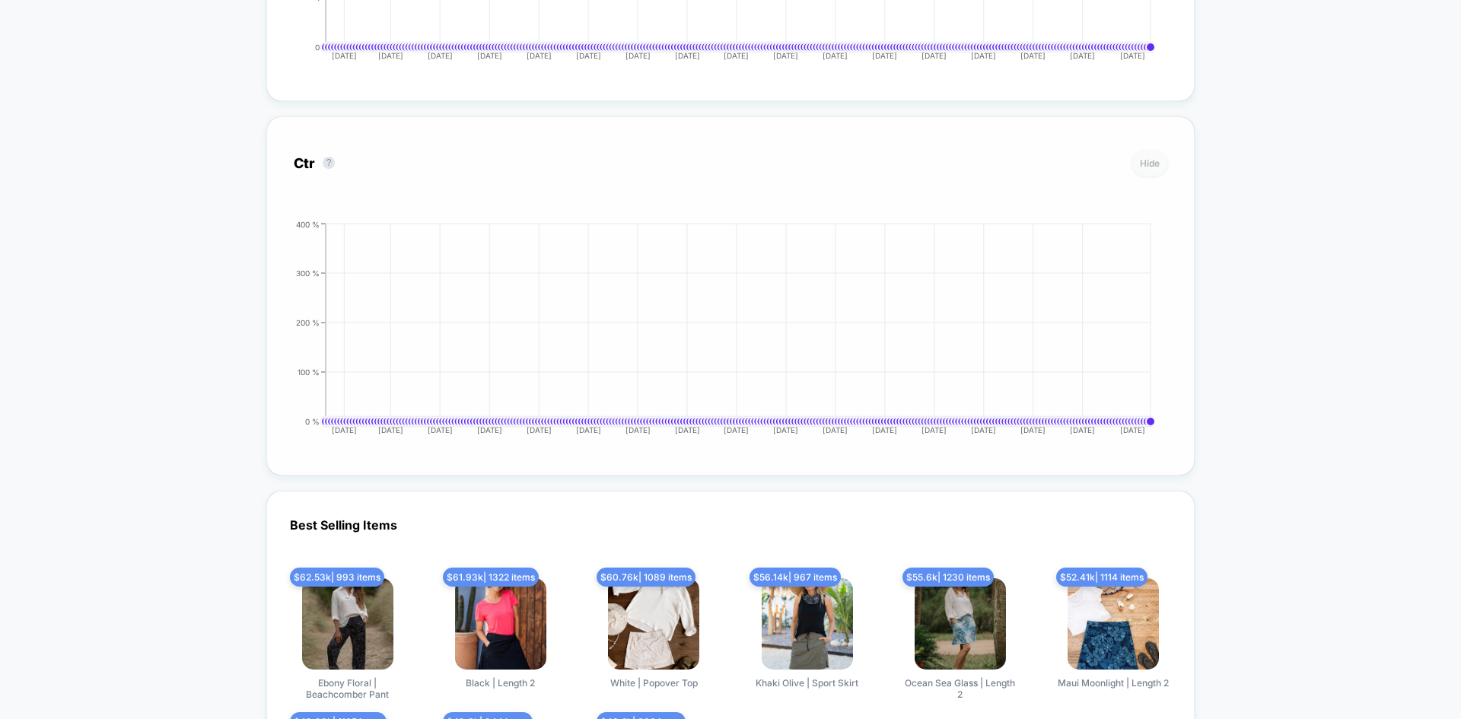
click at [1141, 169] on button "Hide" at bounding box center [1149, 163] width 35 height 25
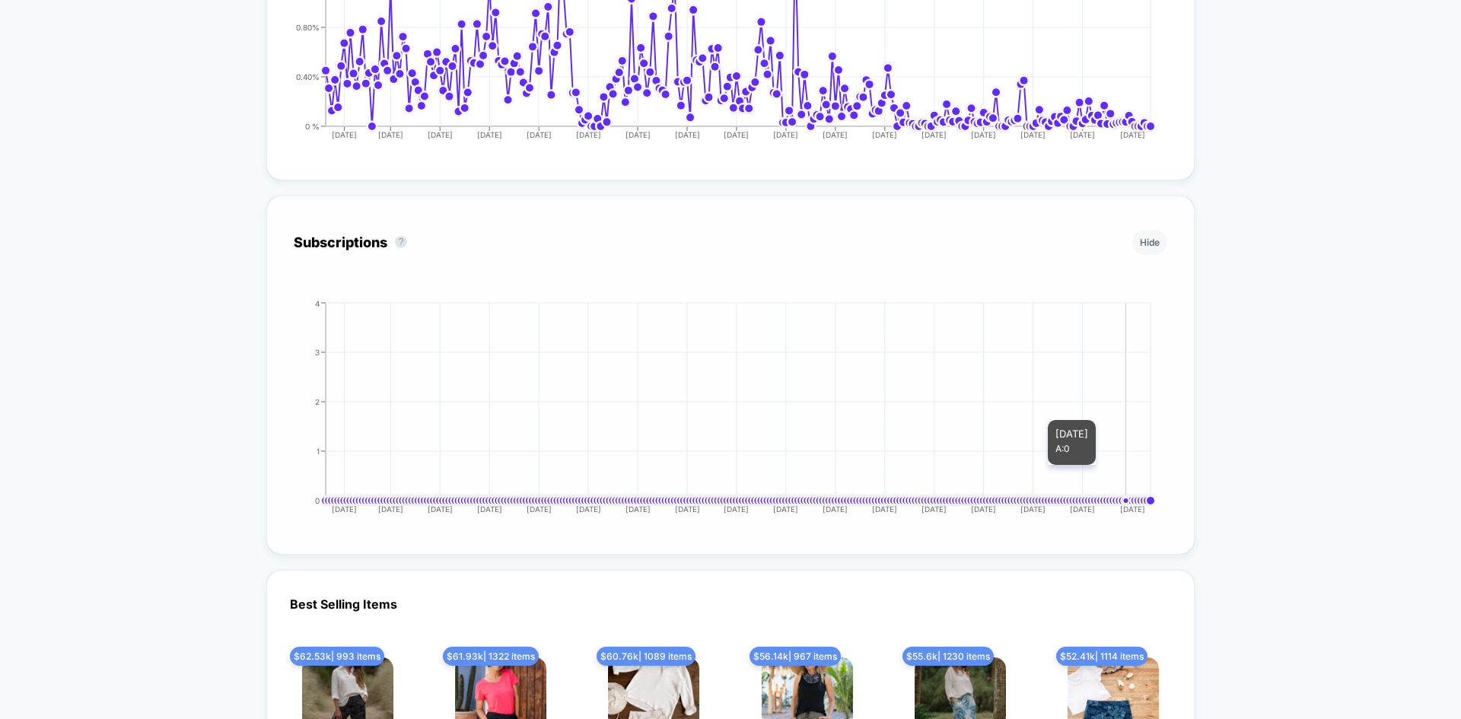
scroll to position [5707, 0]
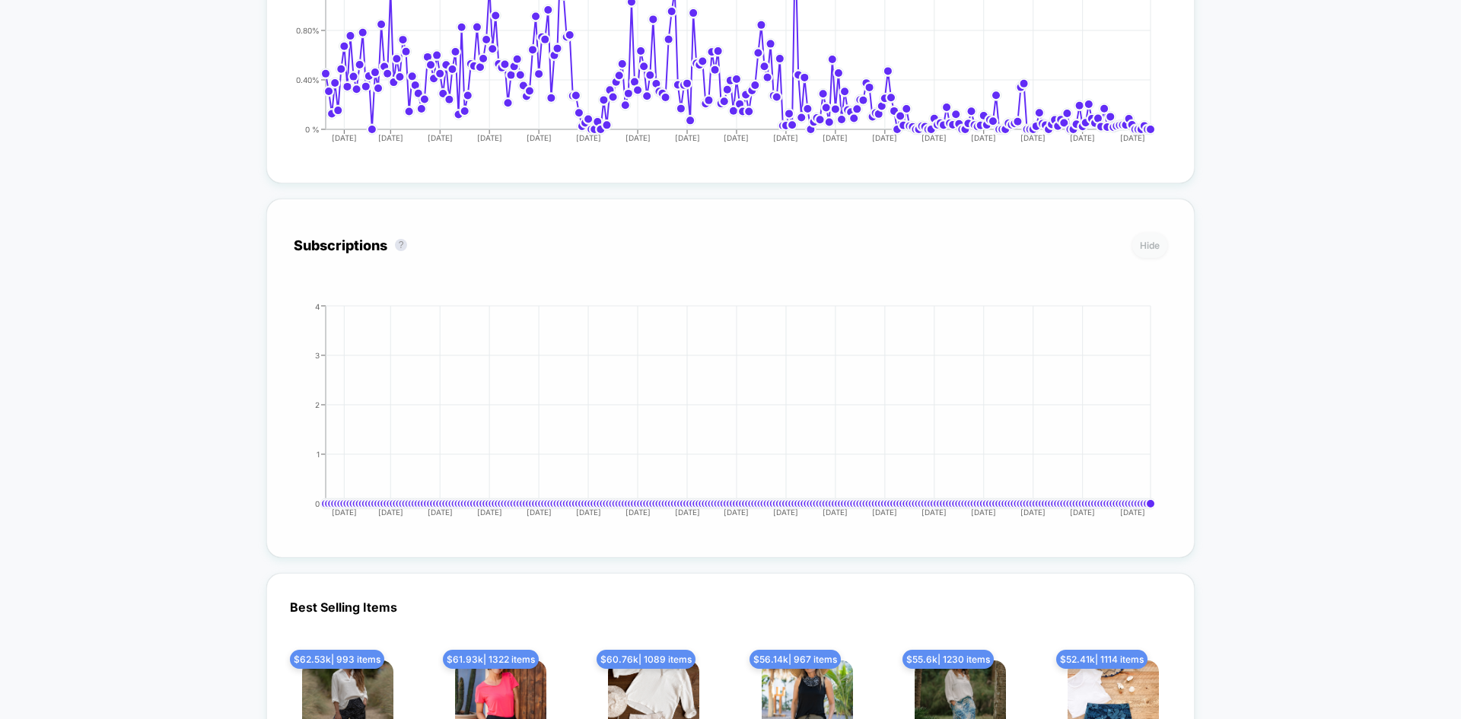
click at [1144, 246] on button "Hide" at bounding box center [1149, 245] width 35 height 25
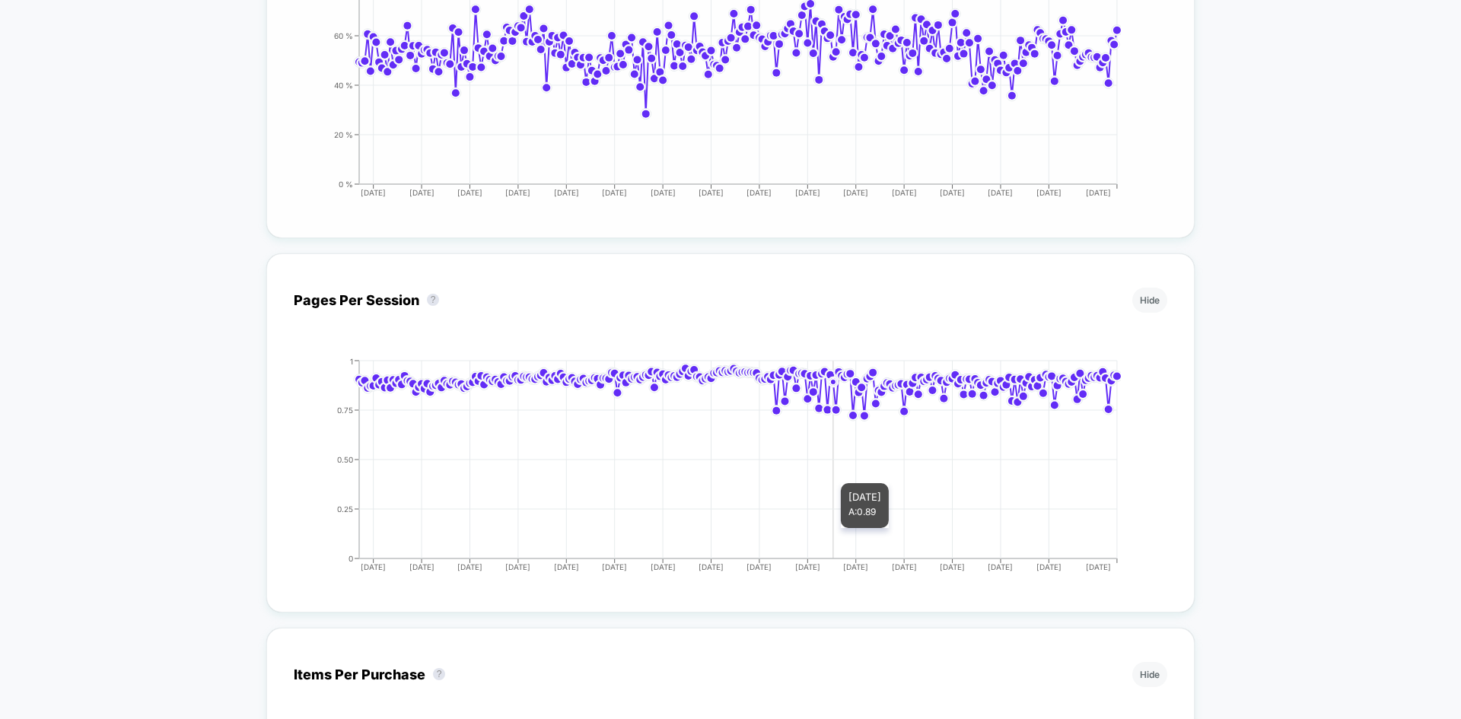
scroll to position [2815, 0]
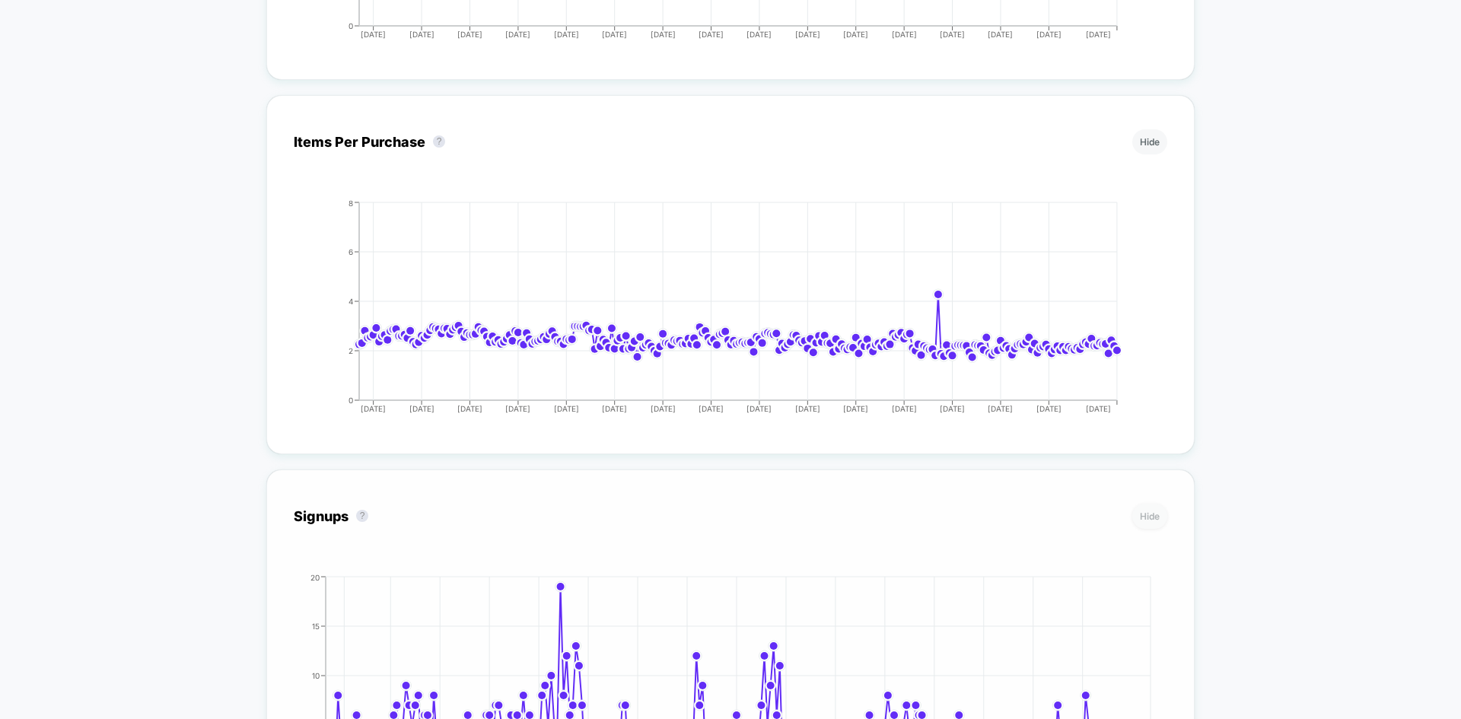
click at [1142, 522] on button "Hide" at bounding box center [1149, 516] width 35 height 25
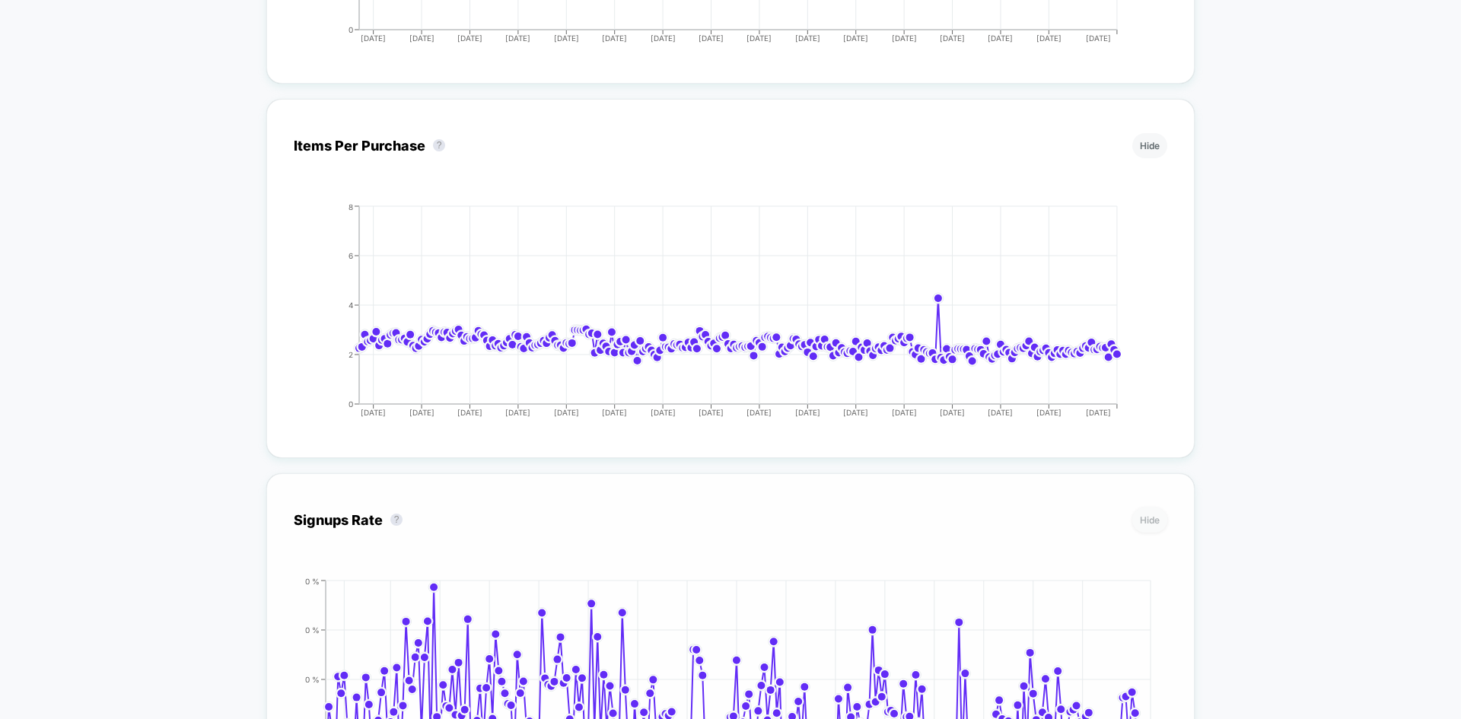
click at [1155, 515] on button "Hide" at bounding box center [1149, 520] width 35 height 25
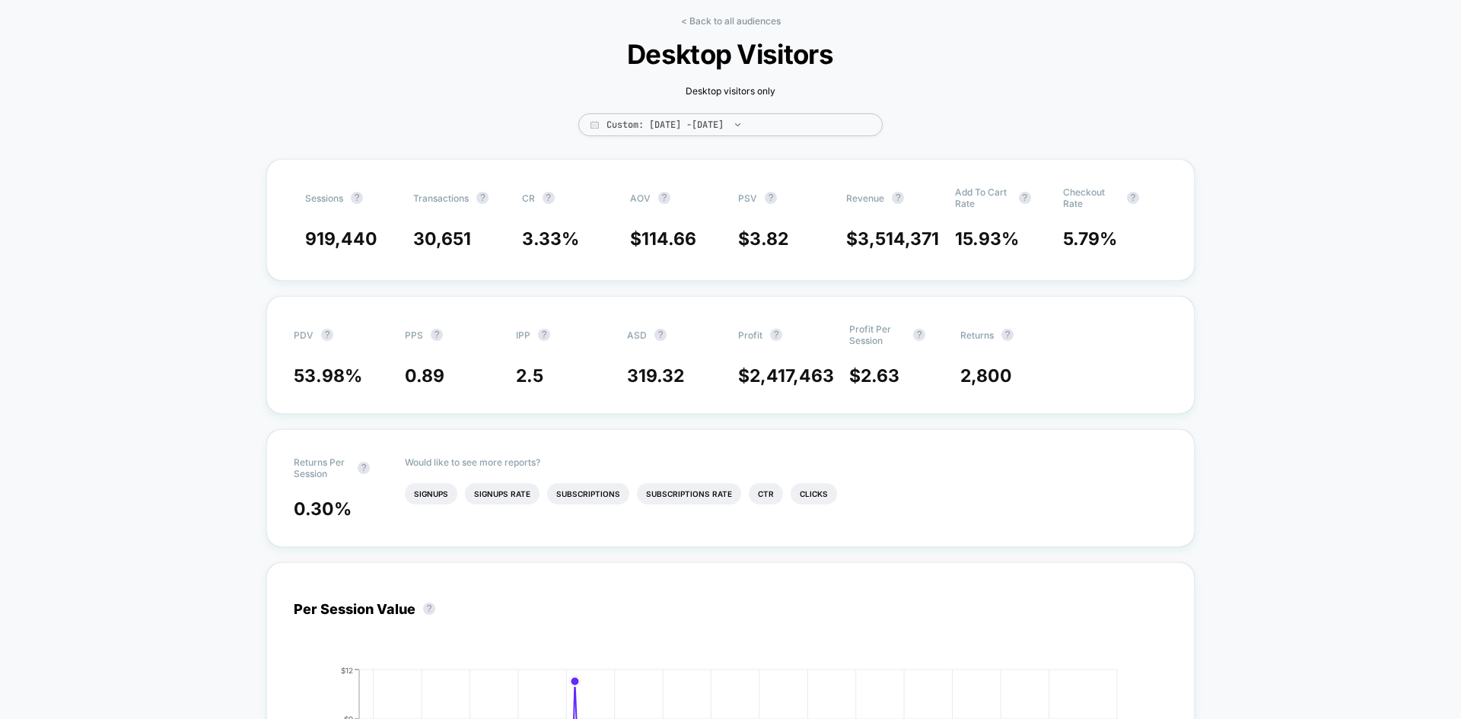
scroll to position [0, 0]
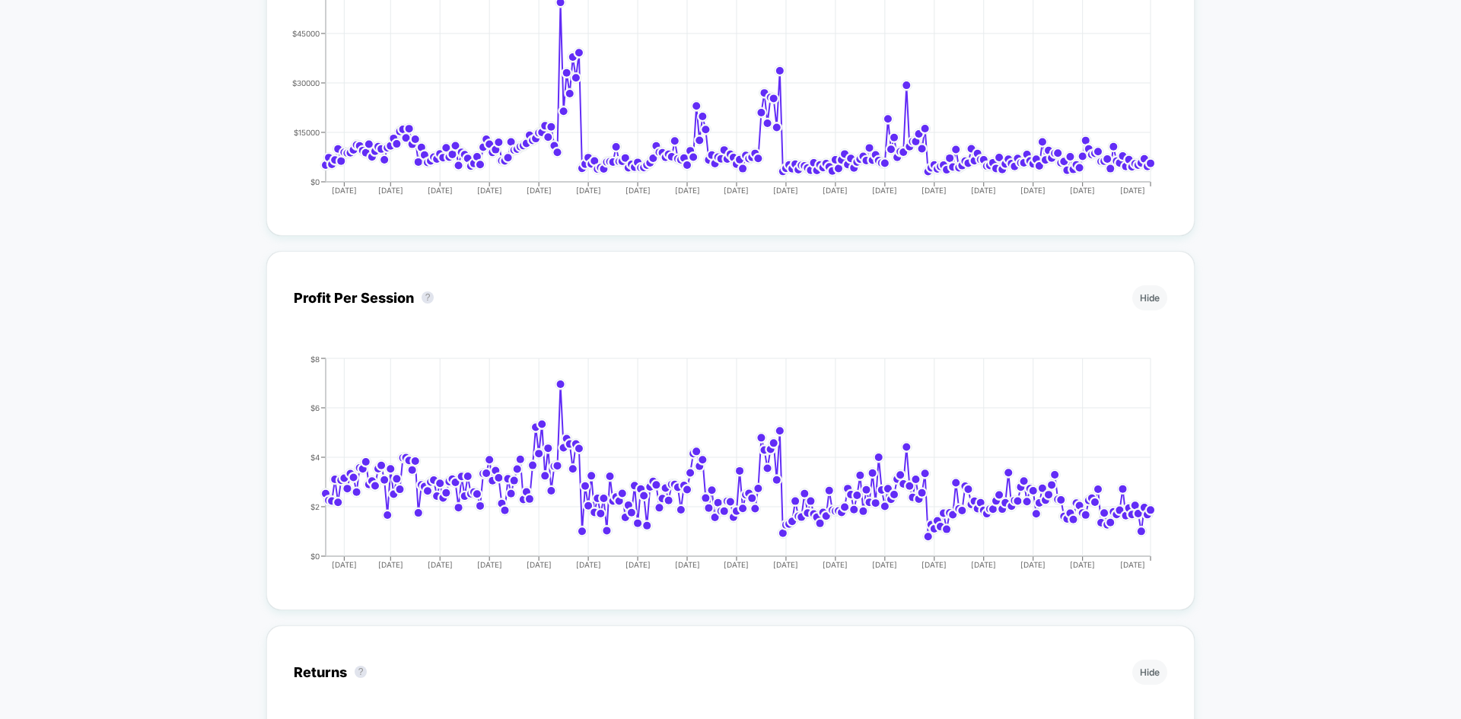
scroll to position [4033, 0]
